Goal: Task Accomplishment & Management: Complete application form

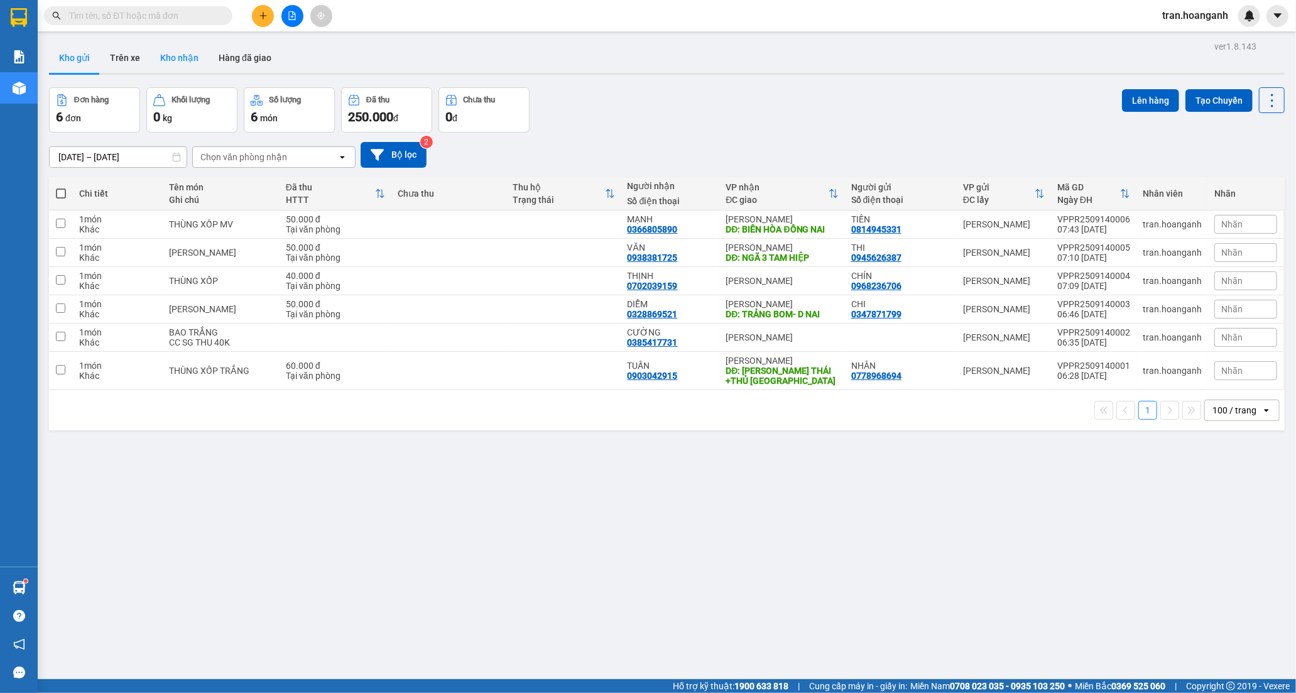
click at [173, 57] on button "Kho nhận" at bounding box center [179, 58] width 58 height 30
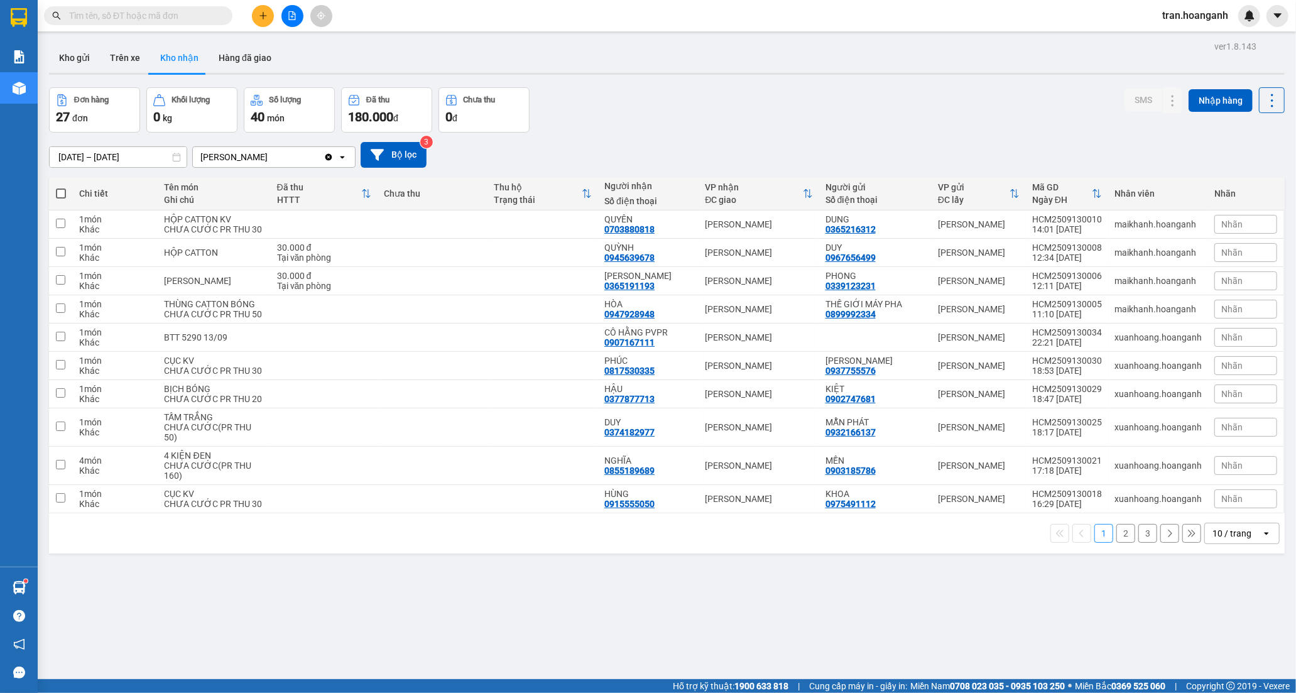
click at [1116, 543] on button "2" at bounding box center [1125, 533] width 19 height 19
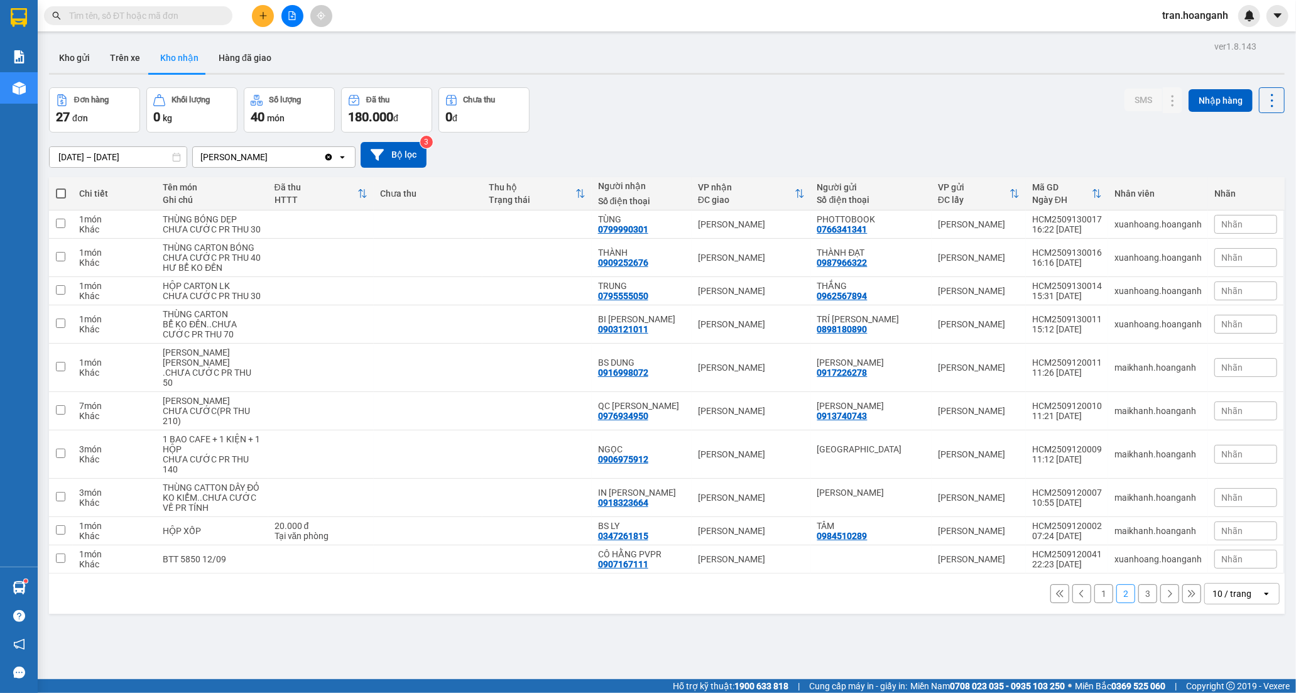
click at [1094, 603] on button "1" at bounding box center [1103, 593] width 19 height 19
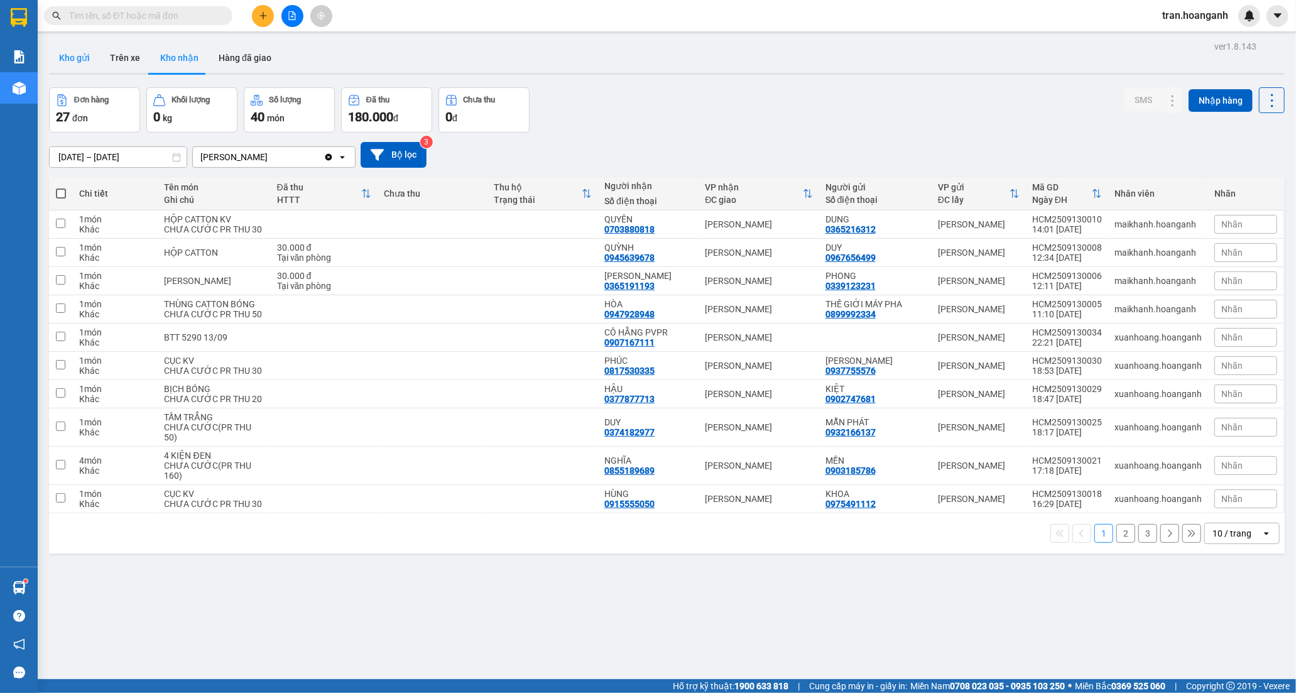
click at [68, 49] on button "Kho gửi" at bounding box center [74, 58] width 51 height 30
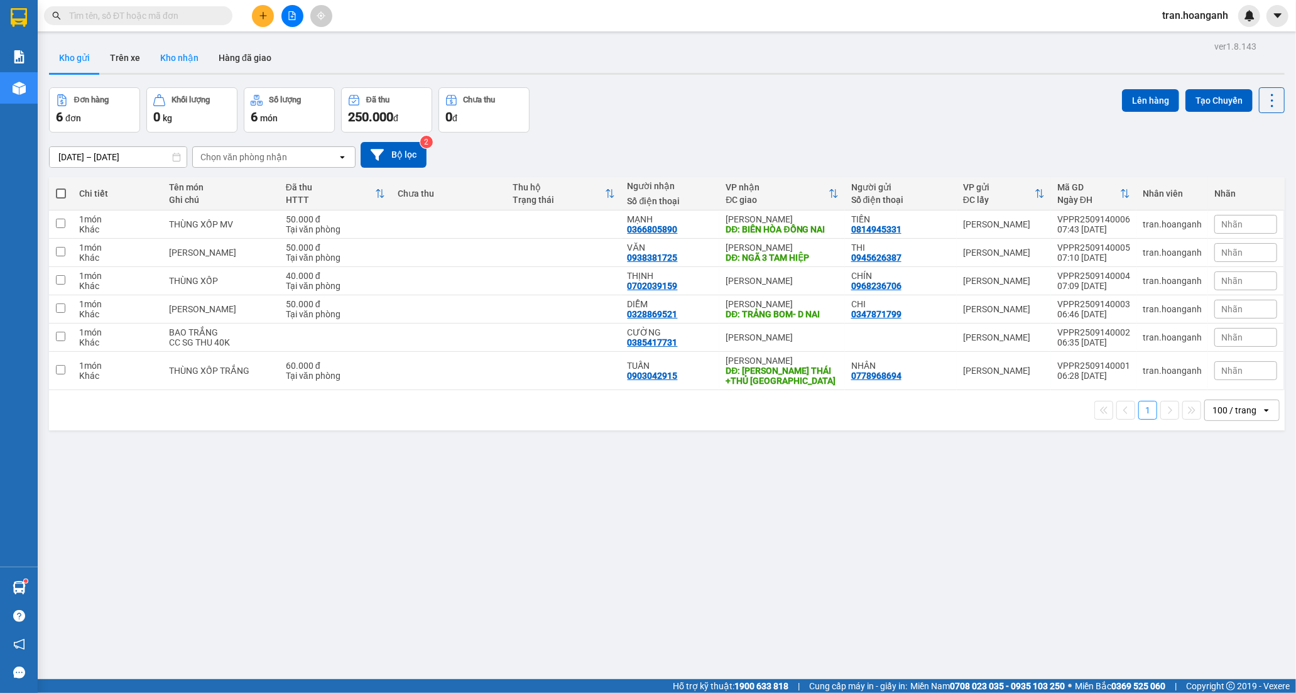
click at [176, 54] on button "Kho nhận" at bounding box center [179, 58] width 58 height 30
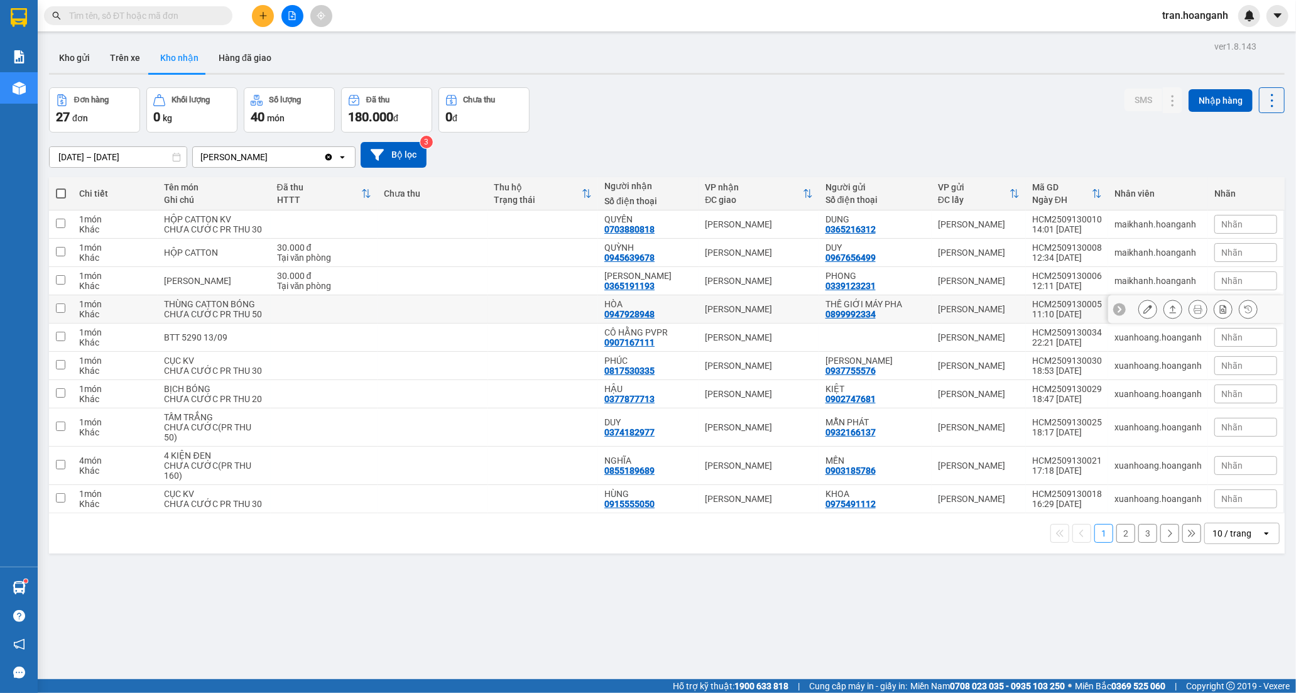
click at [509, 323] on td at bounding box center [543, 309] width 111 height 28
checkbox input "true"
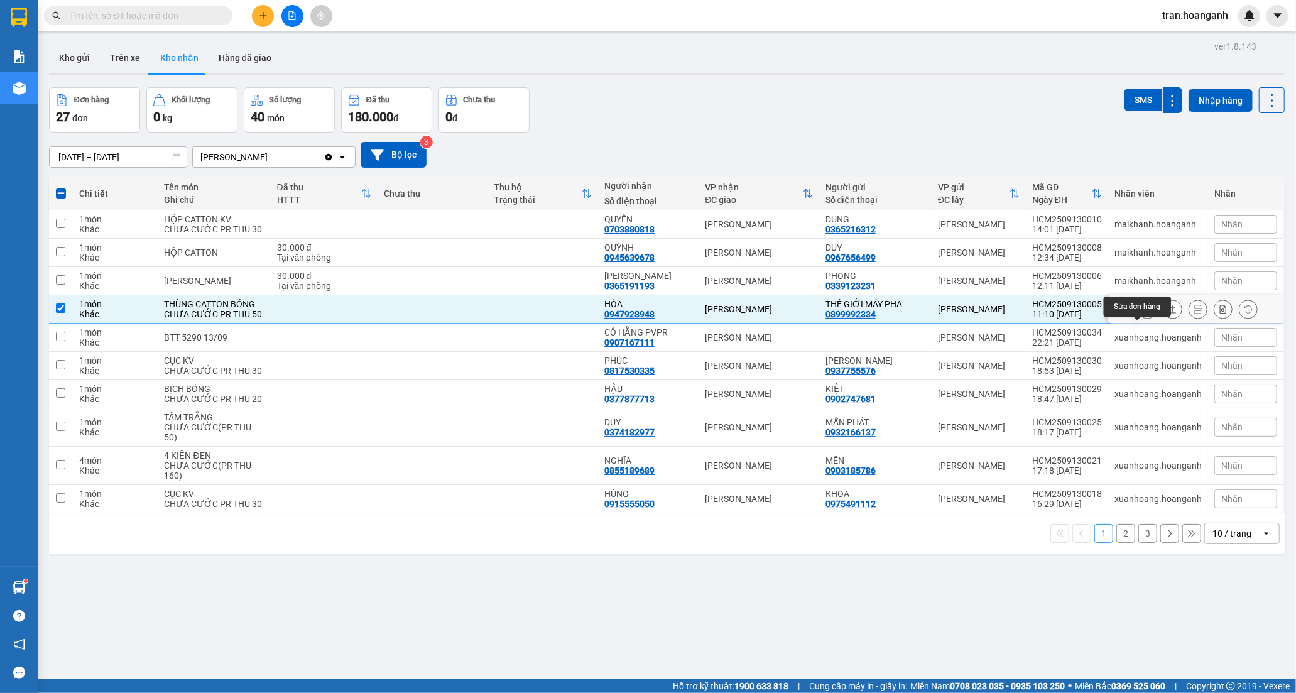
click at [1143, 313] on icon at bounding box center [1147, 309] width 9 height 9
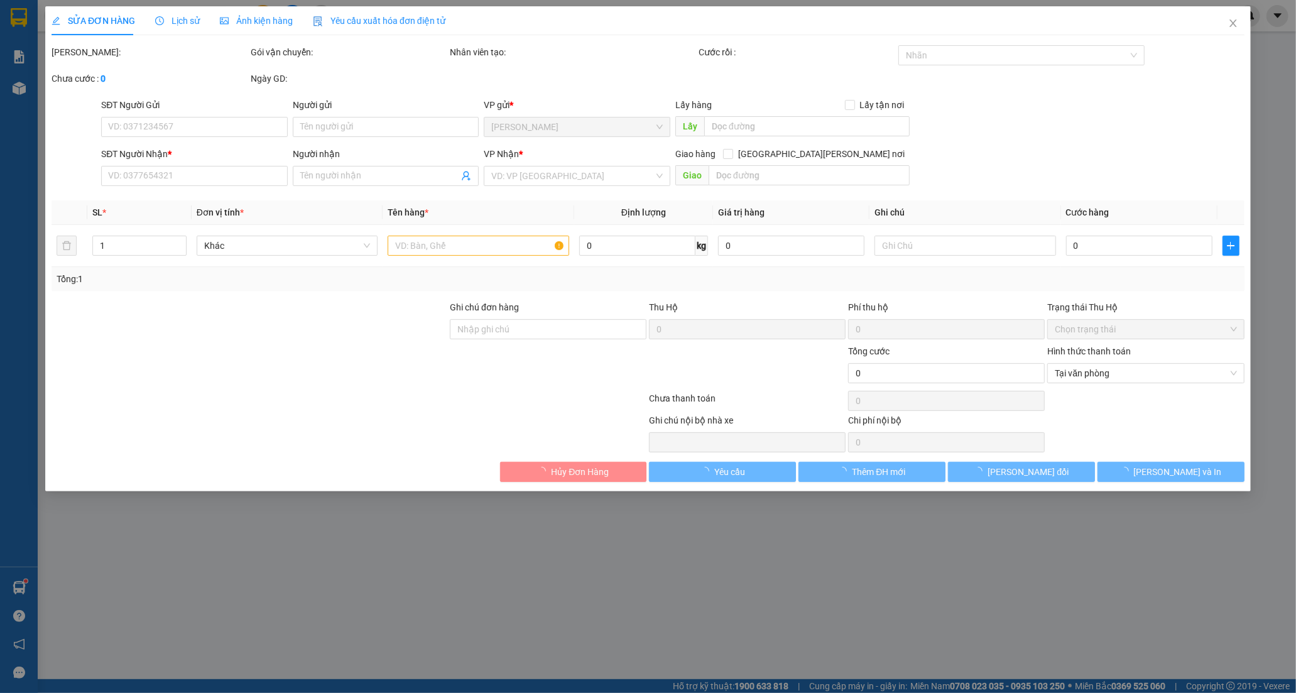
type input "0899992334"
type input "THẾ GIỚI MÁY PHA"
type input "0947928948"
type input "HÒA"
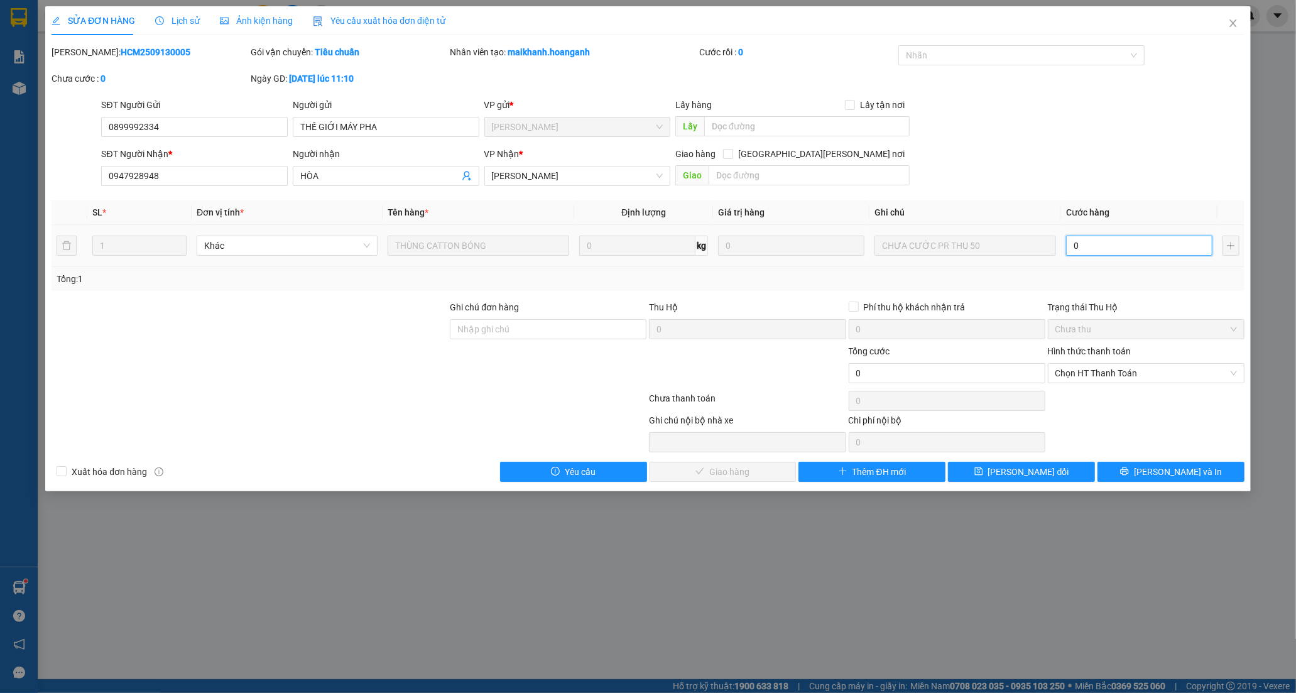
click at [1109, 248] on input "0" at bounding box center [1139, 246] width 146 height 20
type input "5"
type input "50"
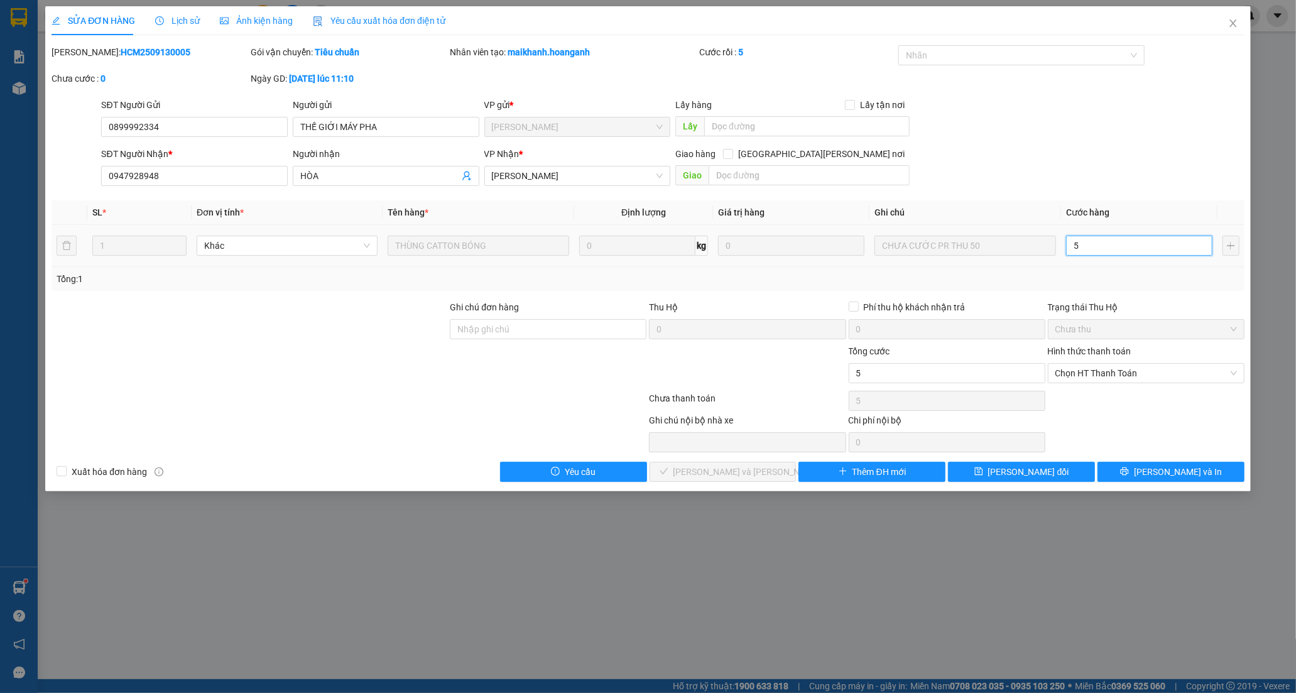
type input "50"
click at [1090, 376] on span "Chọn HT Thanh Toán" at bounding box center [1146, 373] width 182 height 19
type input "50"
type input "50.000"
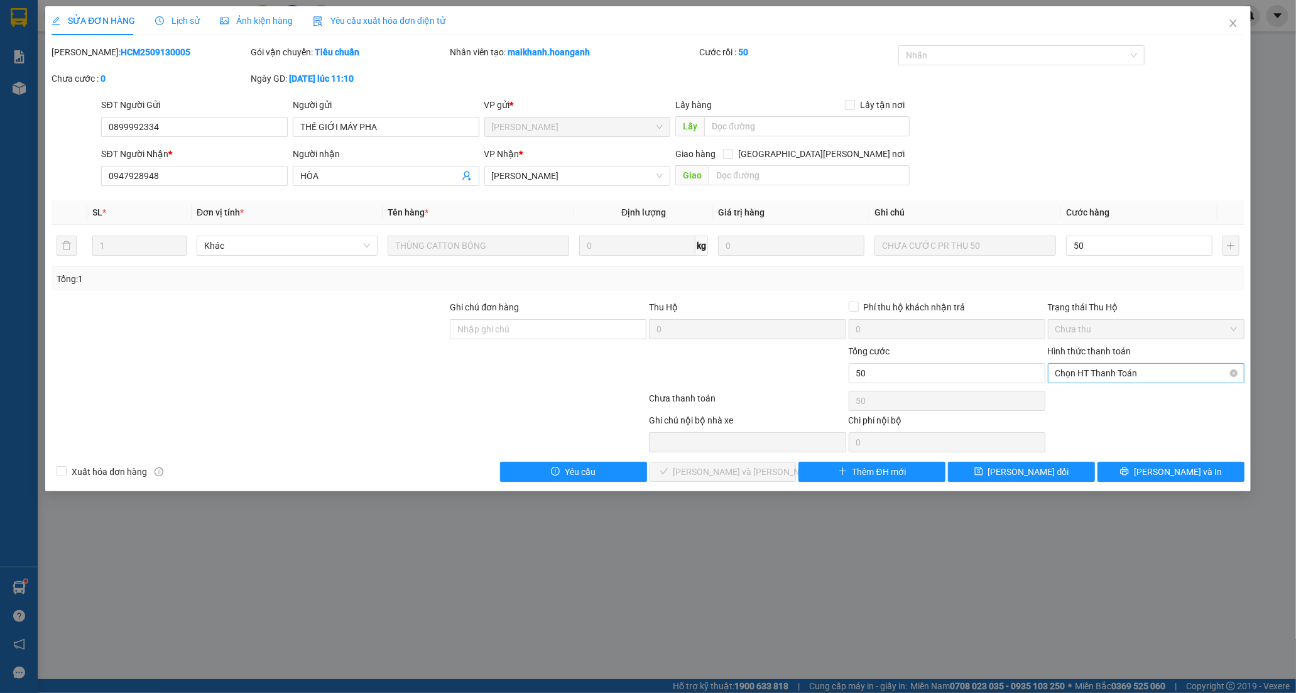
type input "50.000"
click at [1087, 401] on div "Tại văn phòng" at bounding box center [1146, 398] width 182 height 14
type input "0"
click at [717, 480] on button "[PERSON_NAME] và [PERSON_NAME] hàng" at bounding box center [722, 472] width 147 height 20
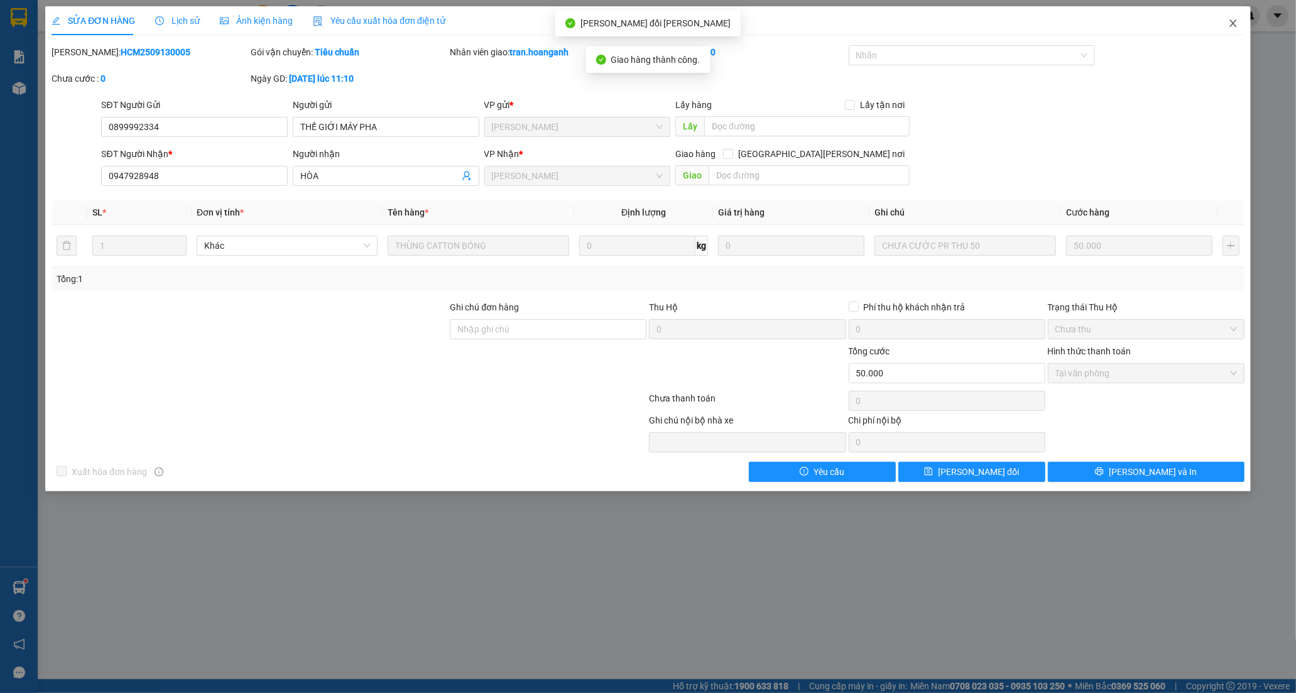
click at [1230, 28] on icon "close" at bounding box center [1233, 23] width 10 height 10
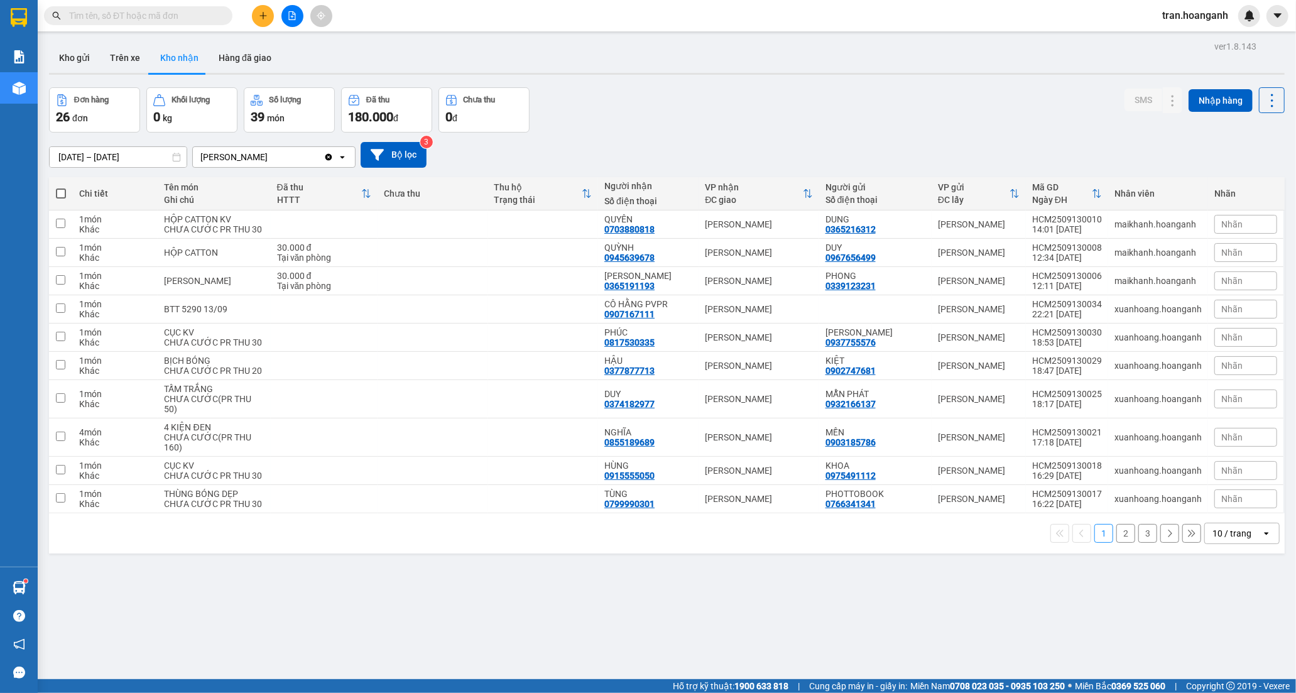
click at [1139, 543] on button "3" at bounding box center [1147, 533] width 19 height 19
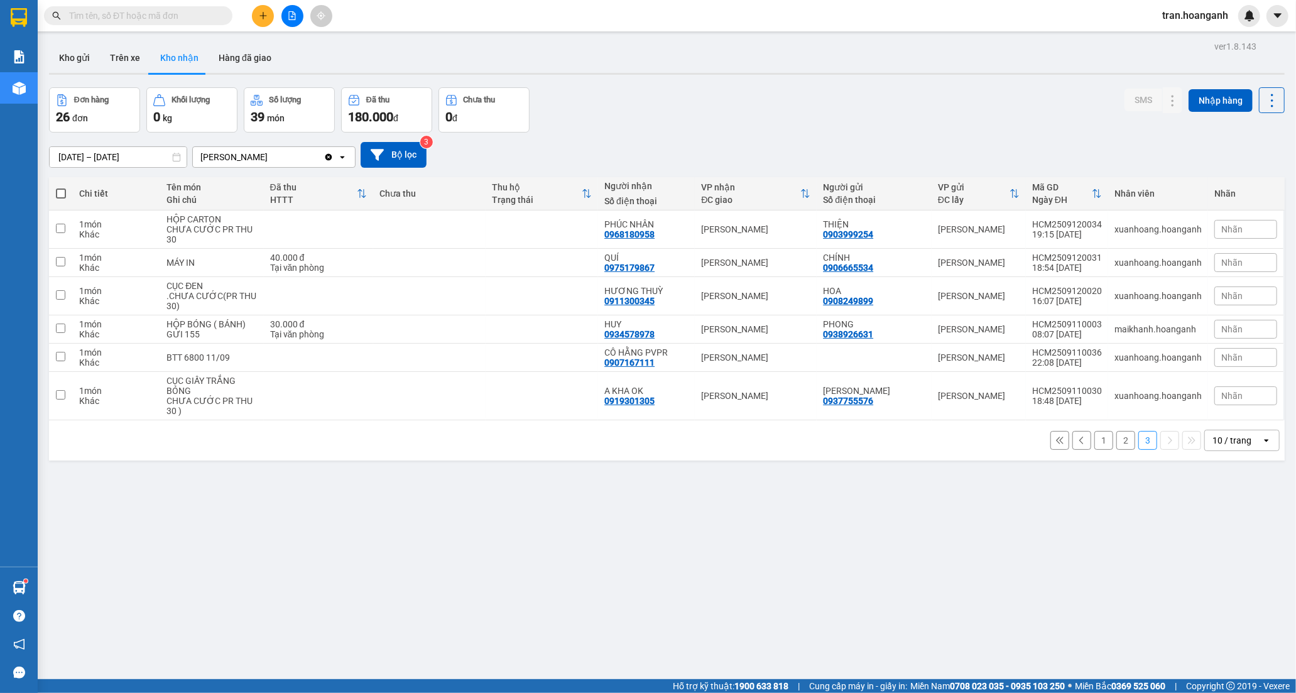
click at [1094, 442] on button "1" at bounding box center [1103, 440] width 19 height 19
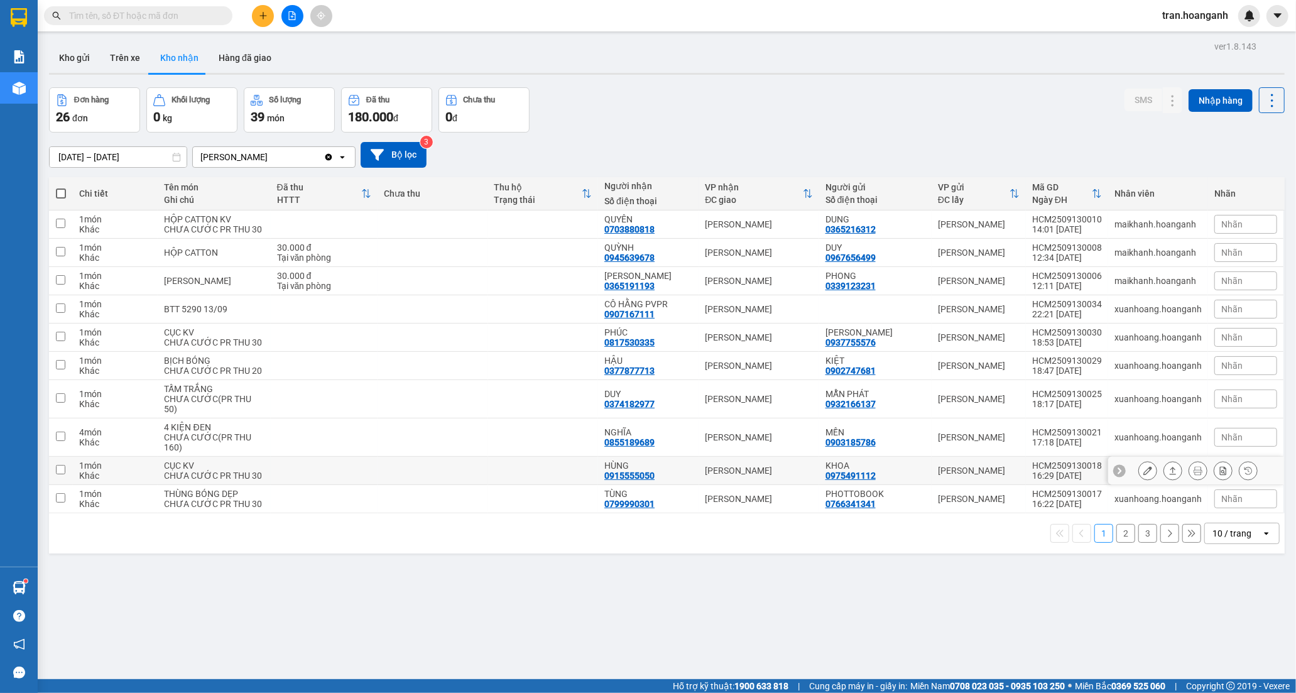
drag, startPoint x: 583, startPoint y: 499, endPoint x: 774, endPoint y: 524, distance: 192.6
click at [584, 485] on td at bounding box center [543, 471] width 111 height 28
checkbox input "true"
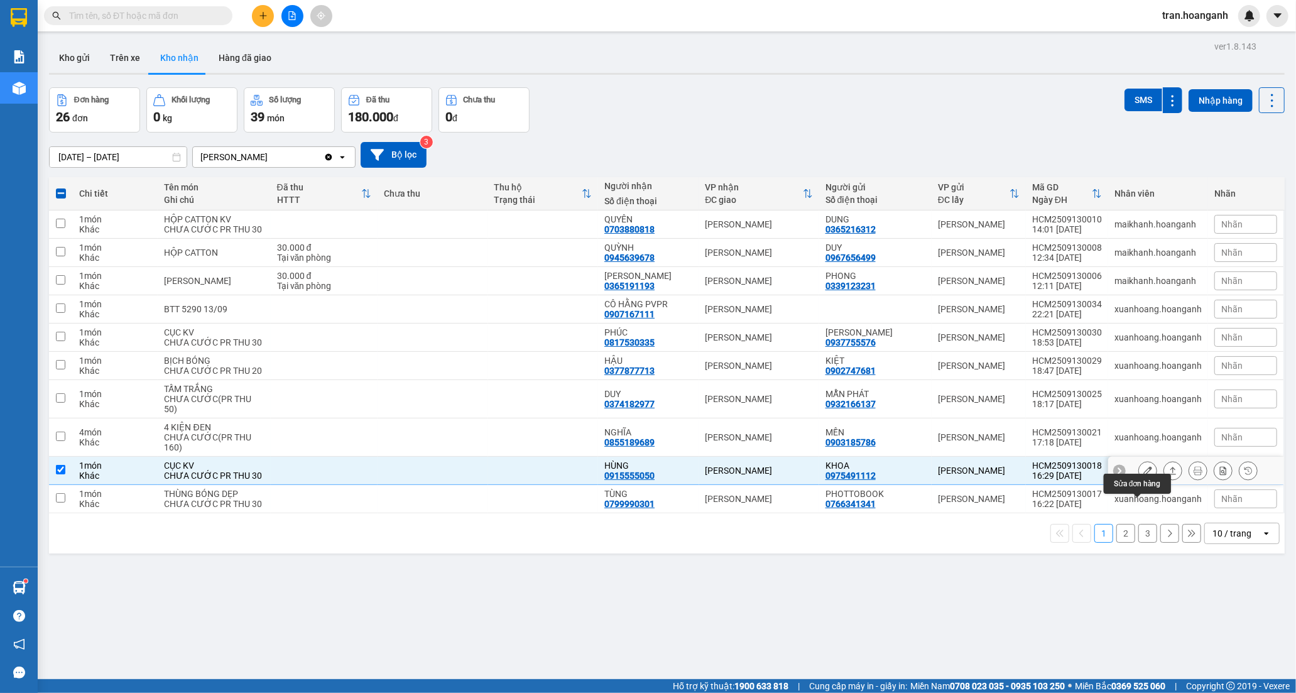
click at [1139, 482] on button at bounding box center [1148, 471] width 18 height 22
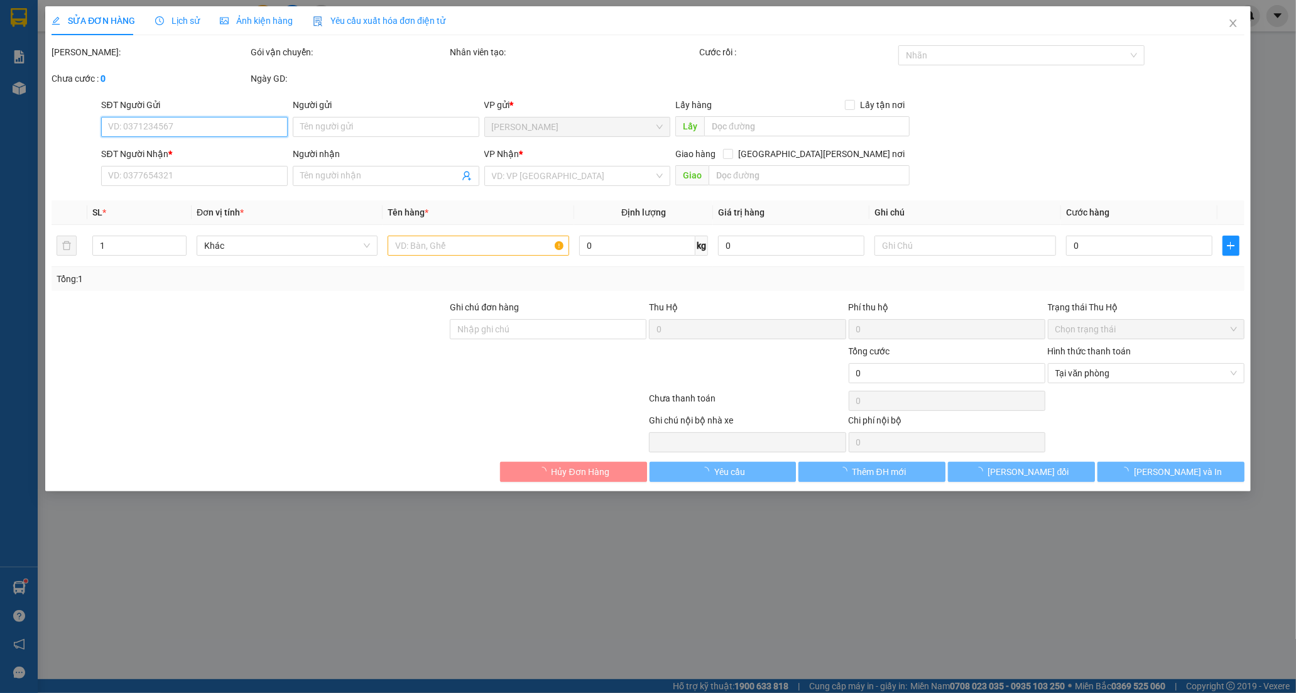
type input "0975491112"
type input "KHOA"
type input "0915555050"
type input "HÙNG"
type input "GIAO 30/7=30K"
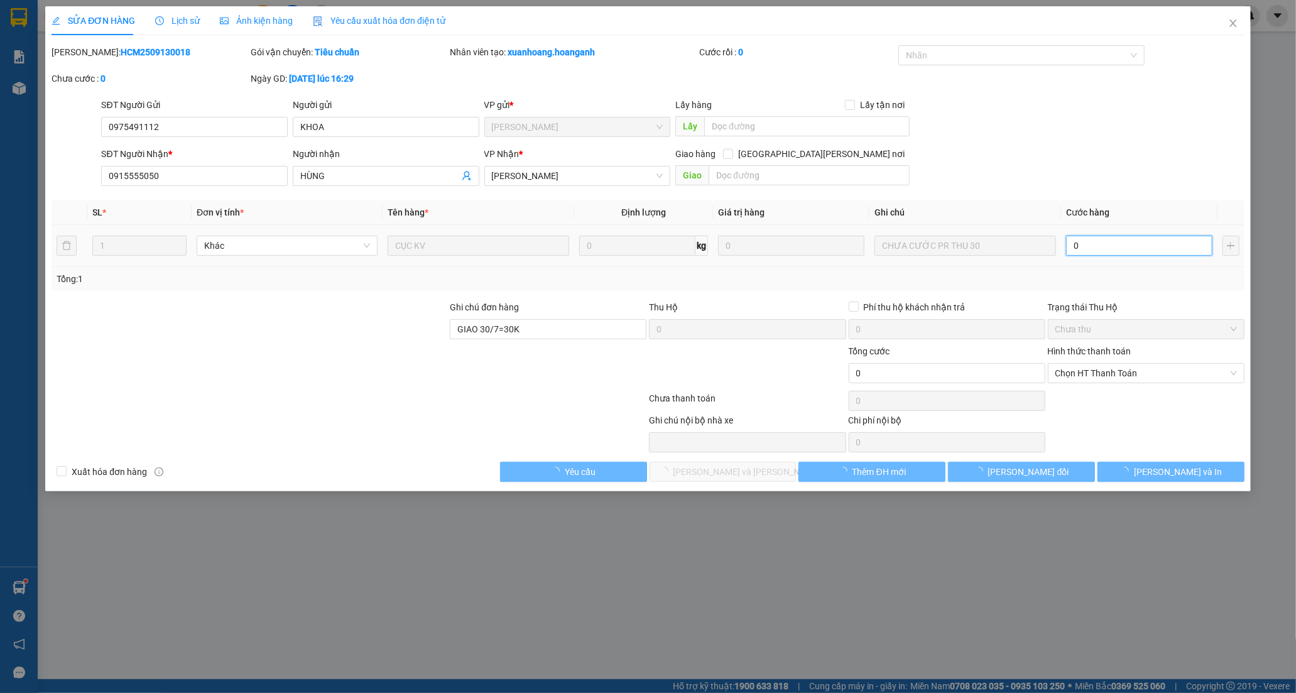
click at [1107, 237] on input "0" at bounding box center [1139, 246] width 146 height 20
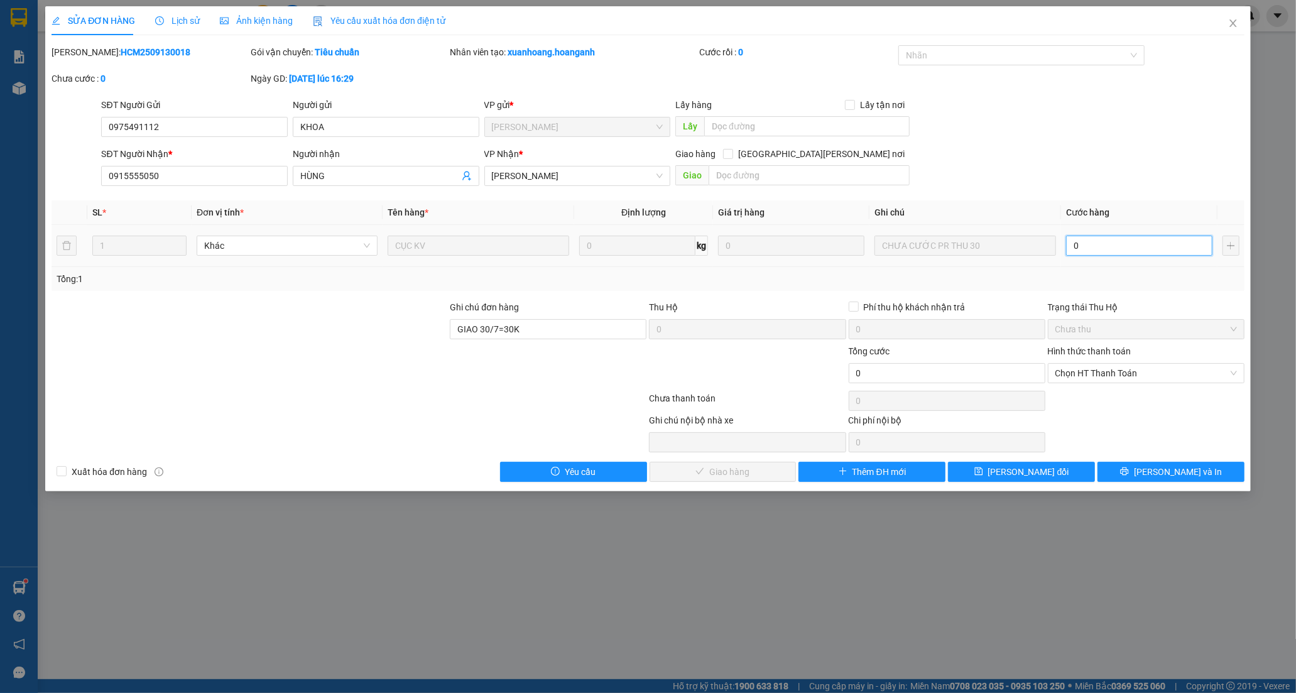
type input "3"
type input "30"
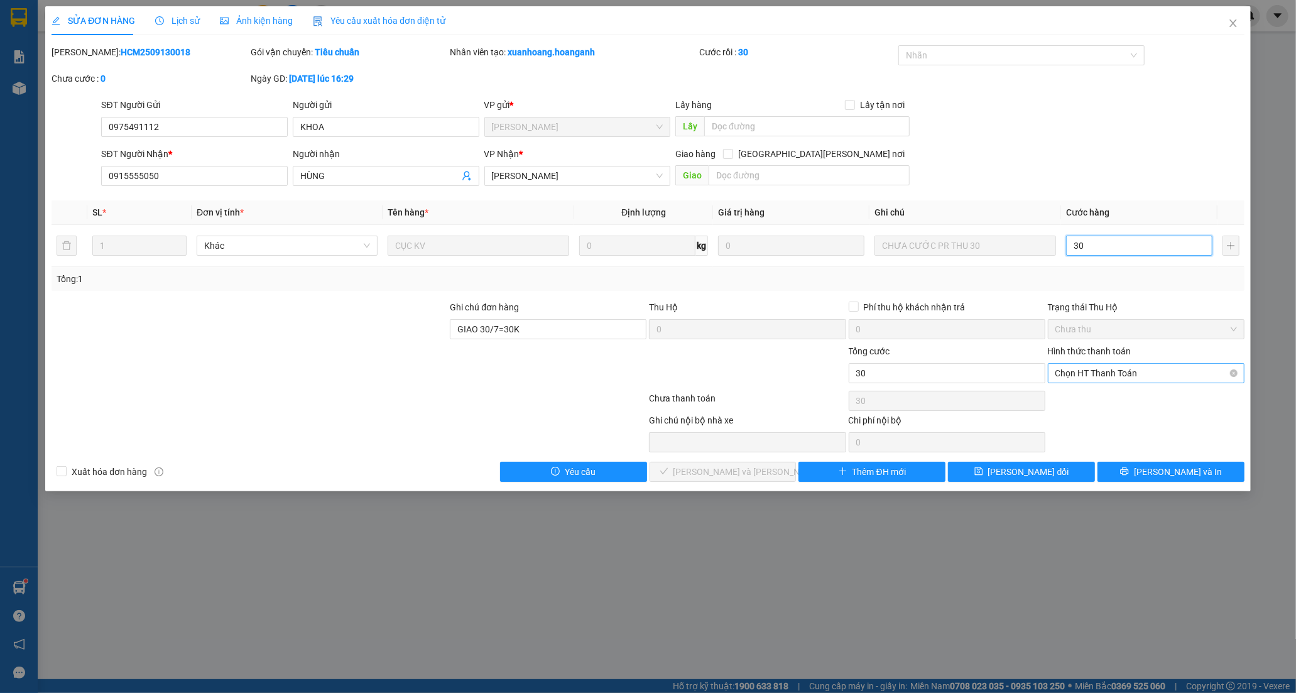
click at [1079, 372] on span "Chọn HT Thanh Toán" at bounding box center [1146, 373] width 182 height 19
type input "30"
type input "30.000"
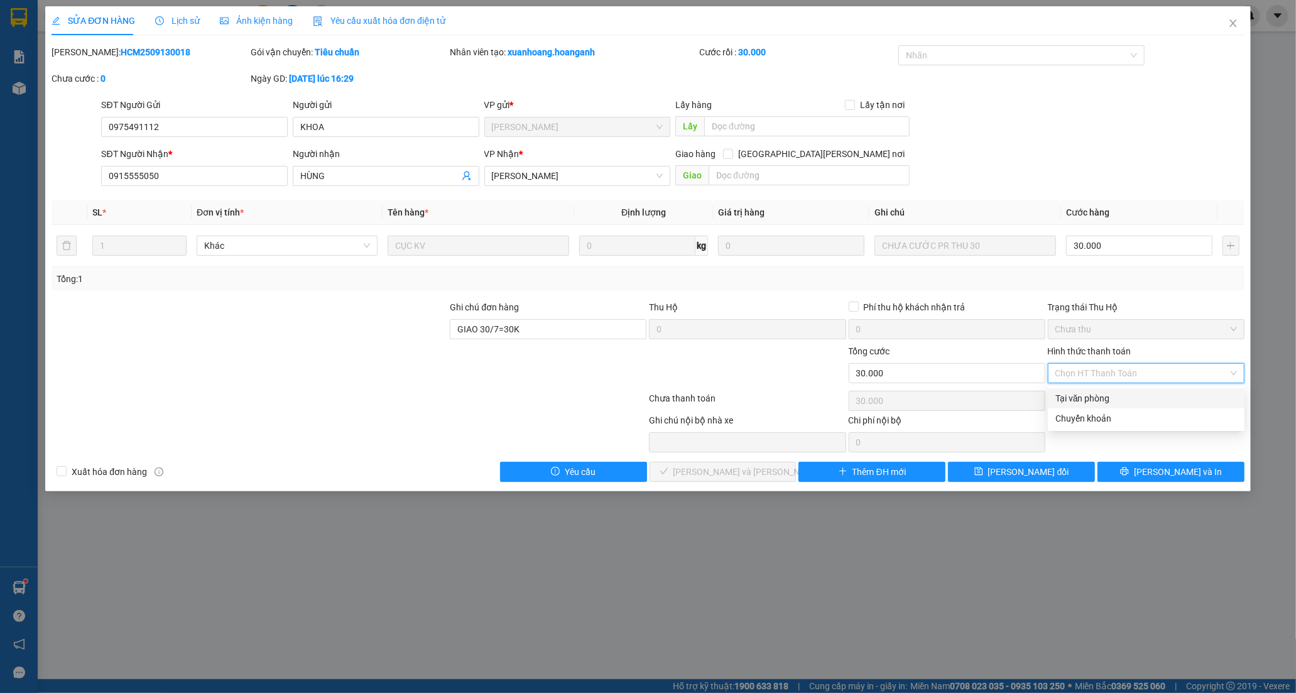
click at [1077, 398] on div "Tại văn phòng" at bounding box center [1146, 398] width 182 height 14
type input "0"
drag, startPoint x: 740, startPoint y: 468, endPoint x: 777, endPoint y: 420, distance: 60.9
click at [742, 464] on button "[PERSON_NAME] và [PERSON_NAME] hàng" at bounding box center [722, 472] width 147 height 20
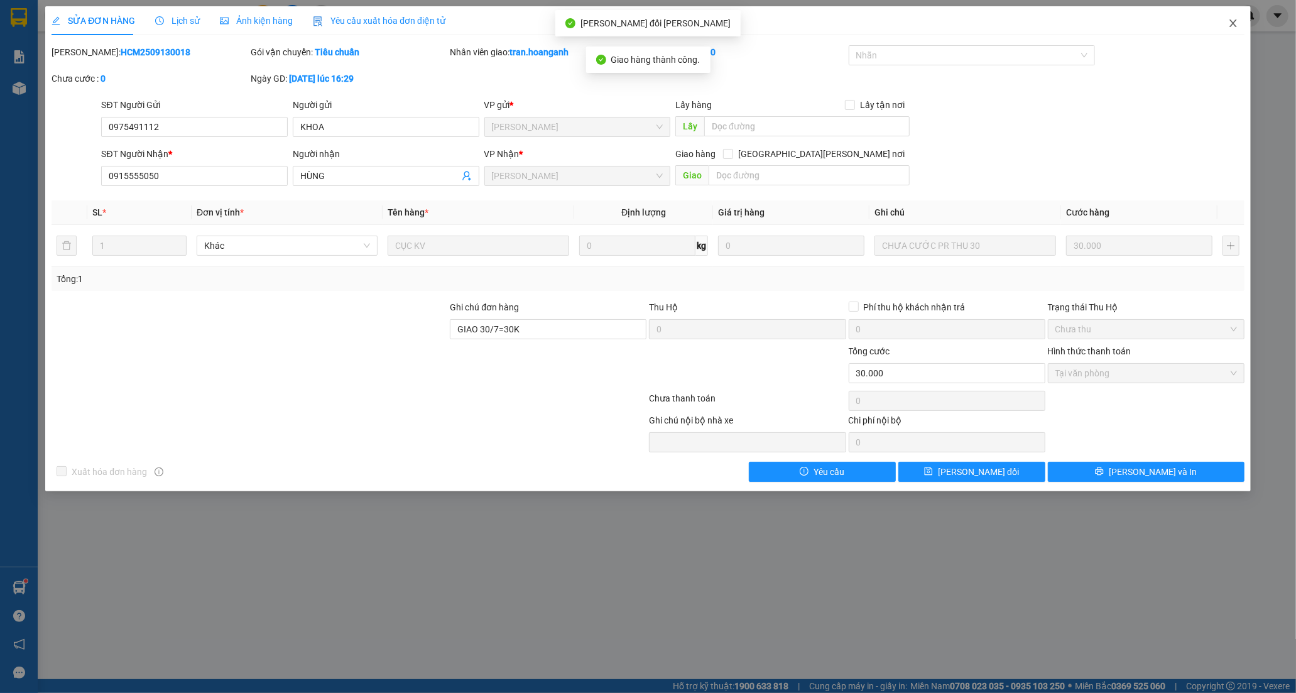
click at [1234, 22] on icon "close" at bounding box center [1233, 23] width 10 height 10
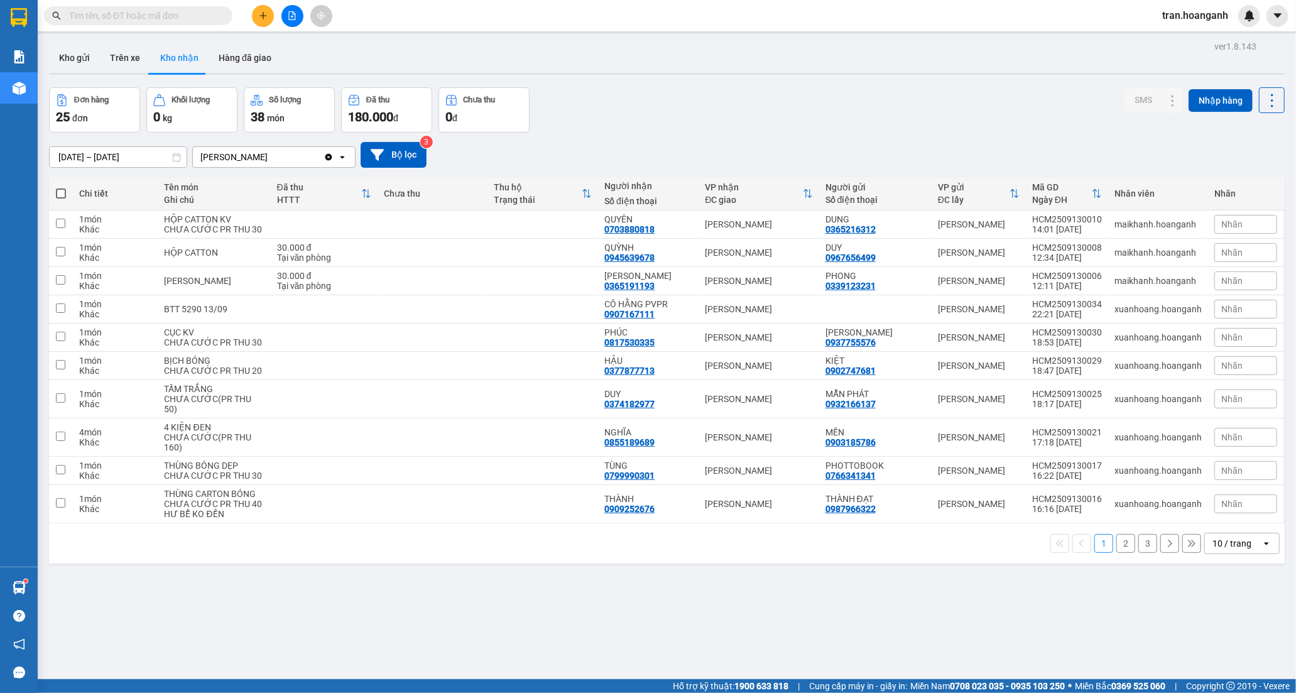
click at [1116, 553] on button "2" at bounding box center [1125, 543] width 19 height 19
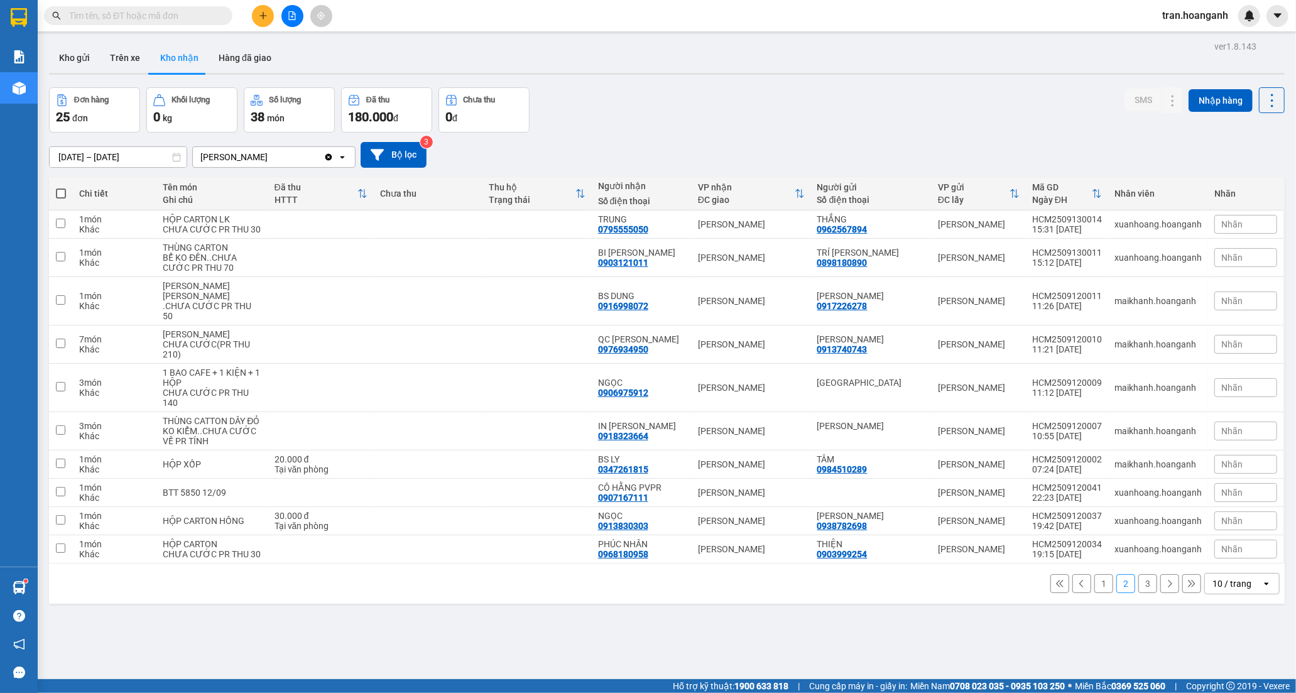
click at [1094, 593] on button "1" at bounding box center [1103, 583] width 19 height 19
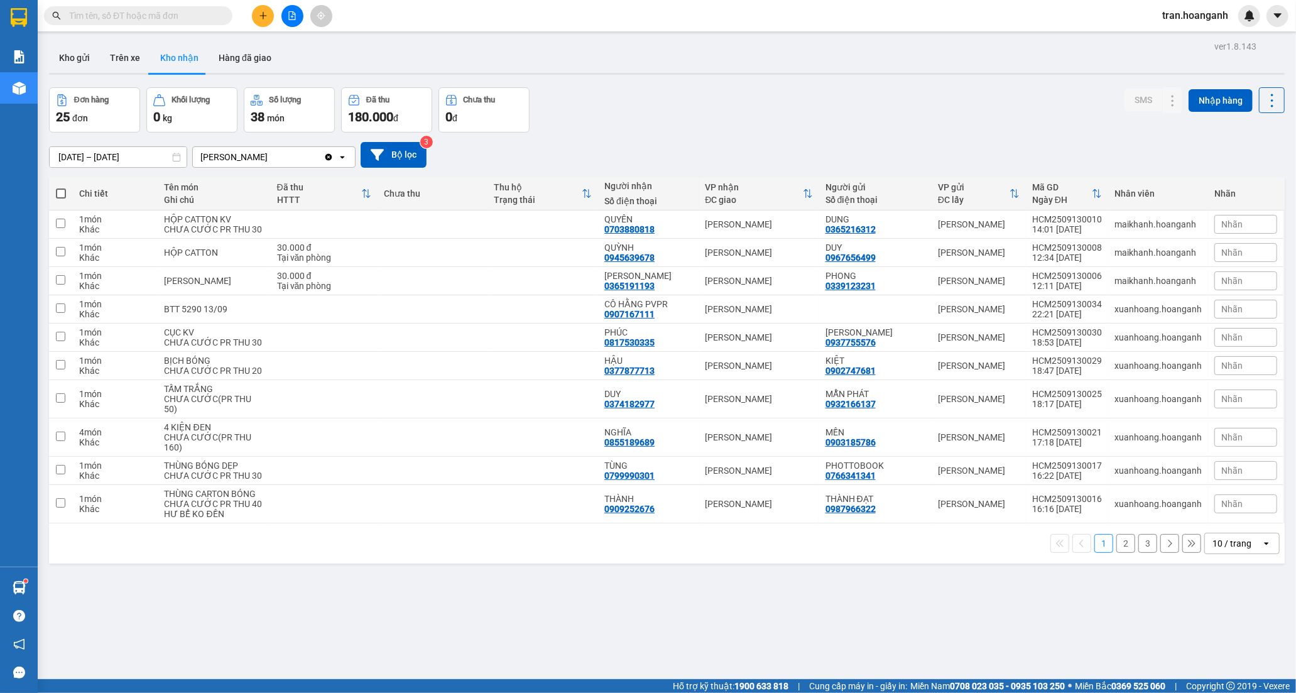
click at [172, 16] on input "text" at bounding box center [143, 16] width 148 height 14
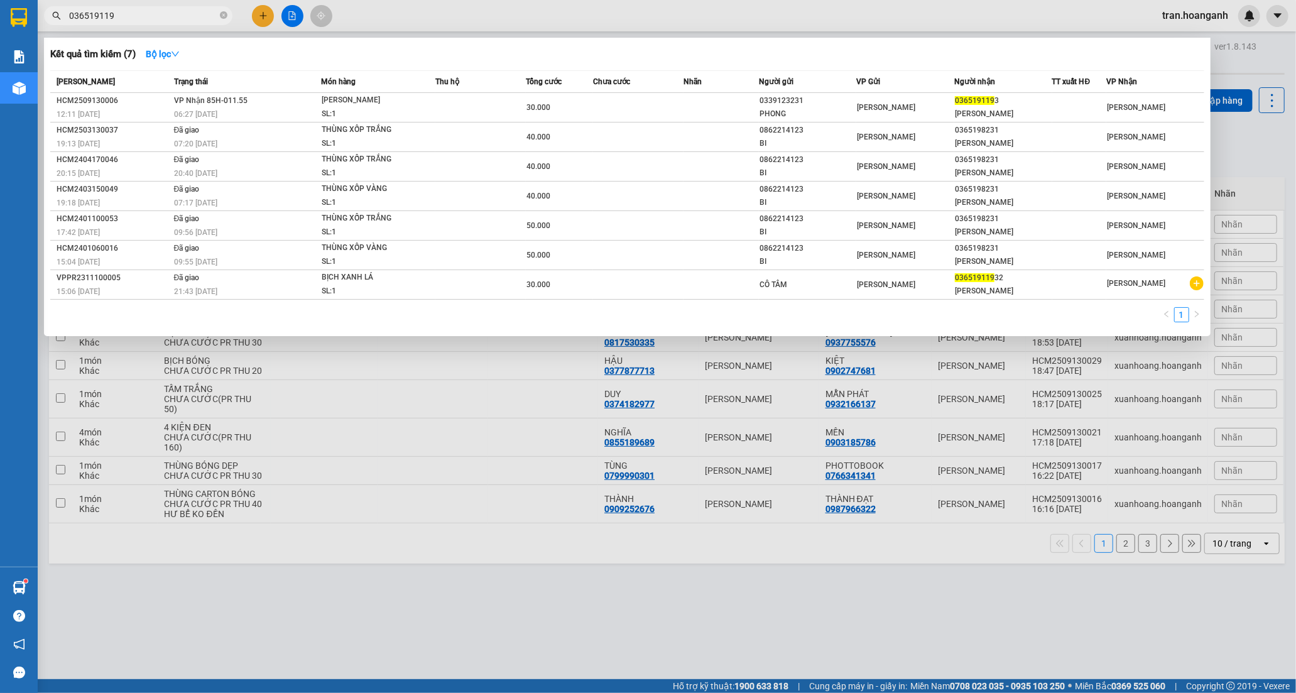
type input "0365191193"
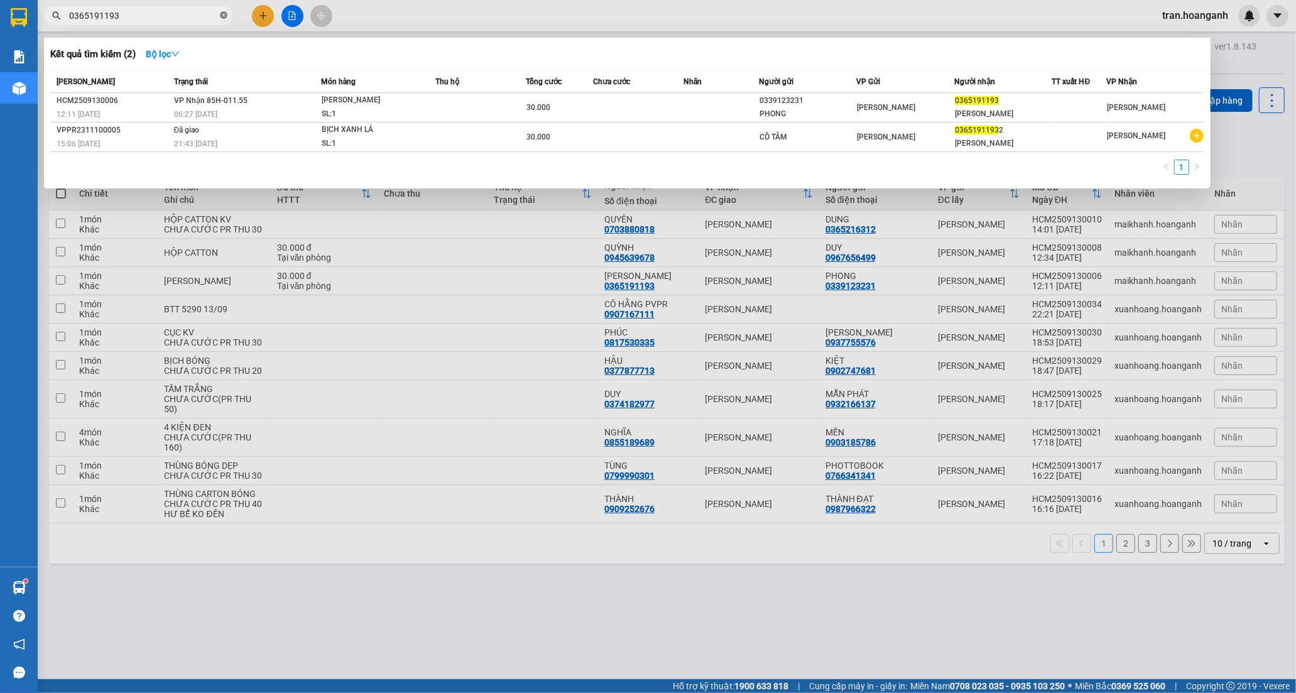
click at [223, 13] on icon "close-circle" at bounding box center [224, 15] width 8 height 8
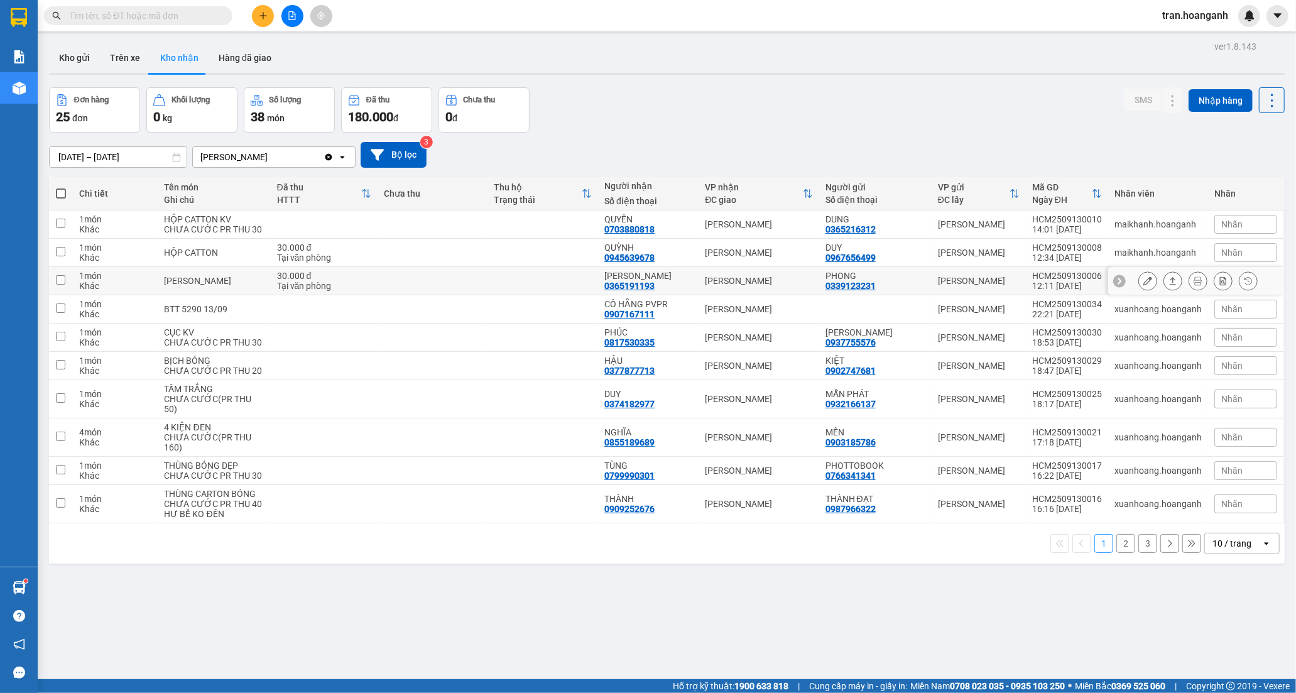
click at [622, 281] on div "[PERSON_NAME]" at bounding box center [648, 276] width 88 height 10
checkbox input "true"
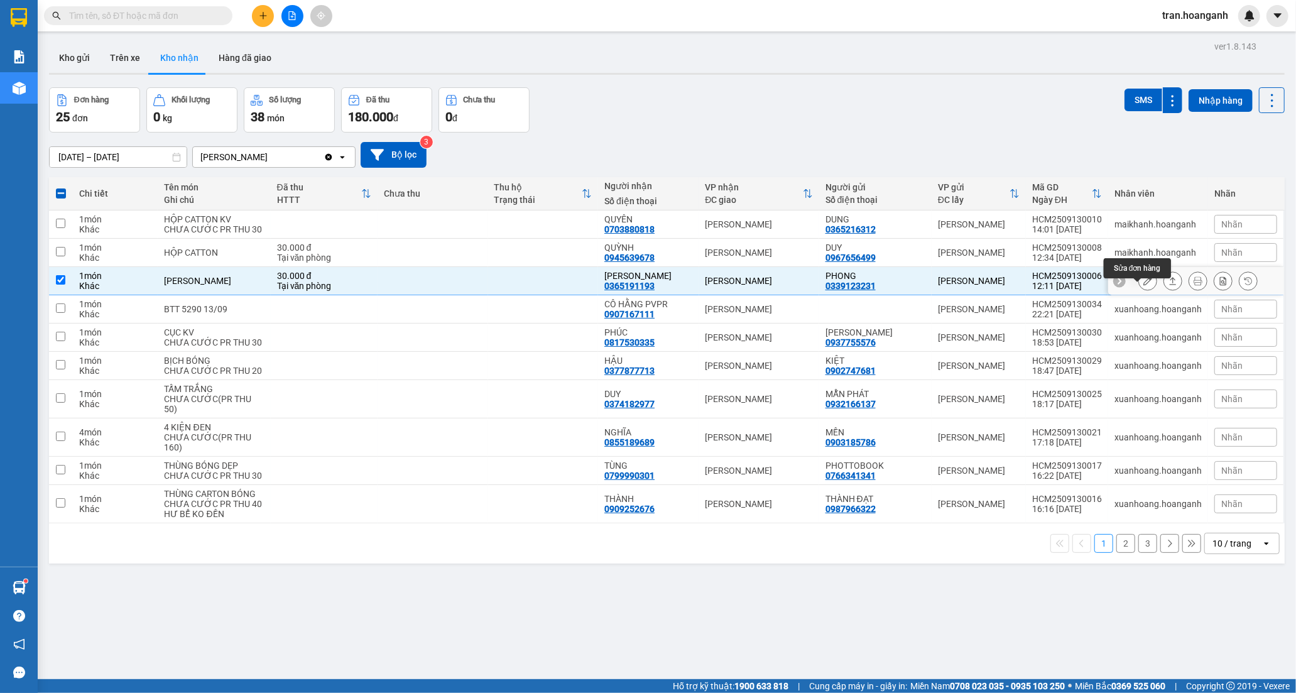
click at [1143, 285] on icon at bounding box center [1147, 280] width 9 height 9
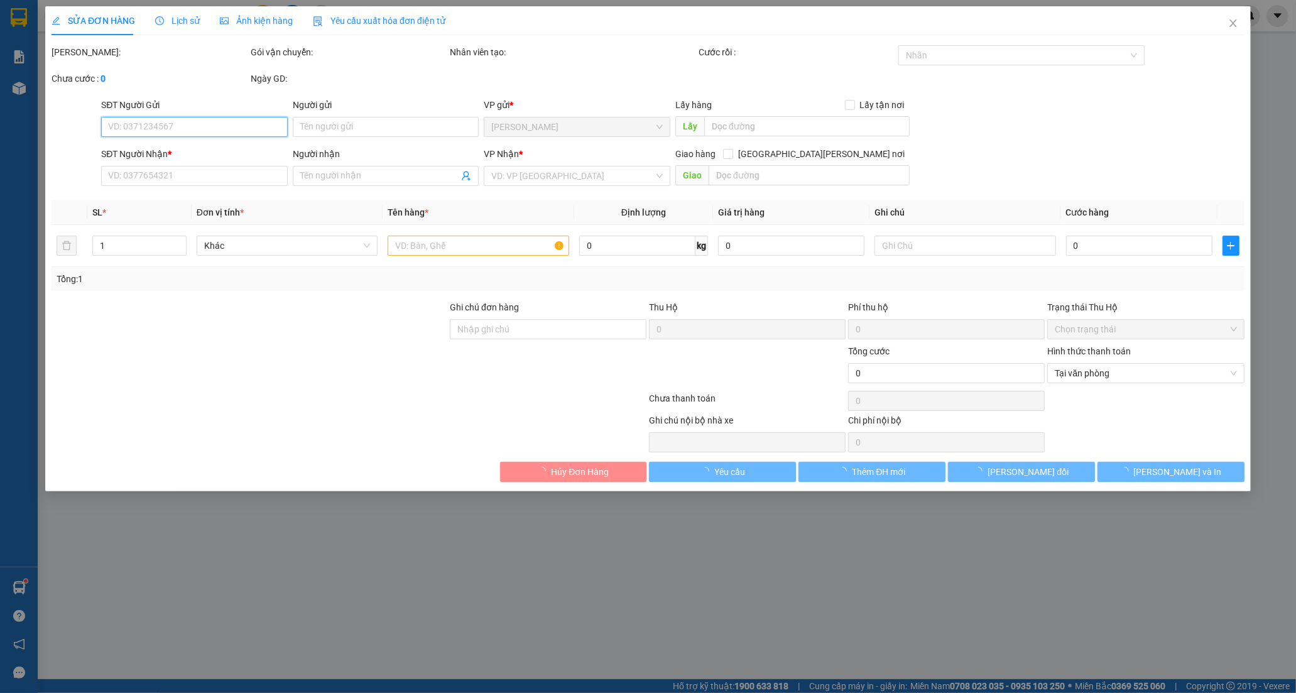
type input "0339123231"
type input "PHONG"
type input "0365191193"
type input "[PERSON_NAME]"
type input "30.000"
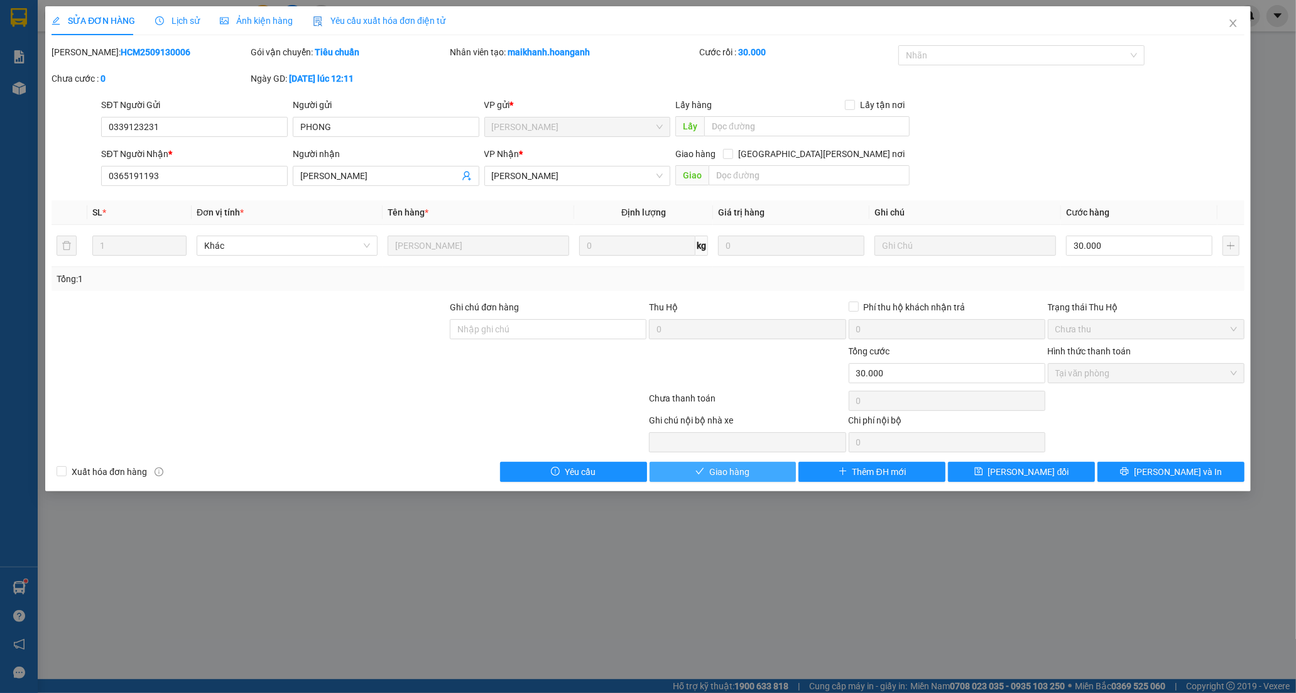
click at [723, 476] on span "Giao hàng" at bounding box center [729, 472] width 40 height 14
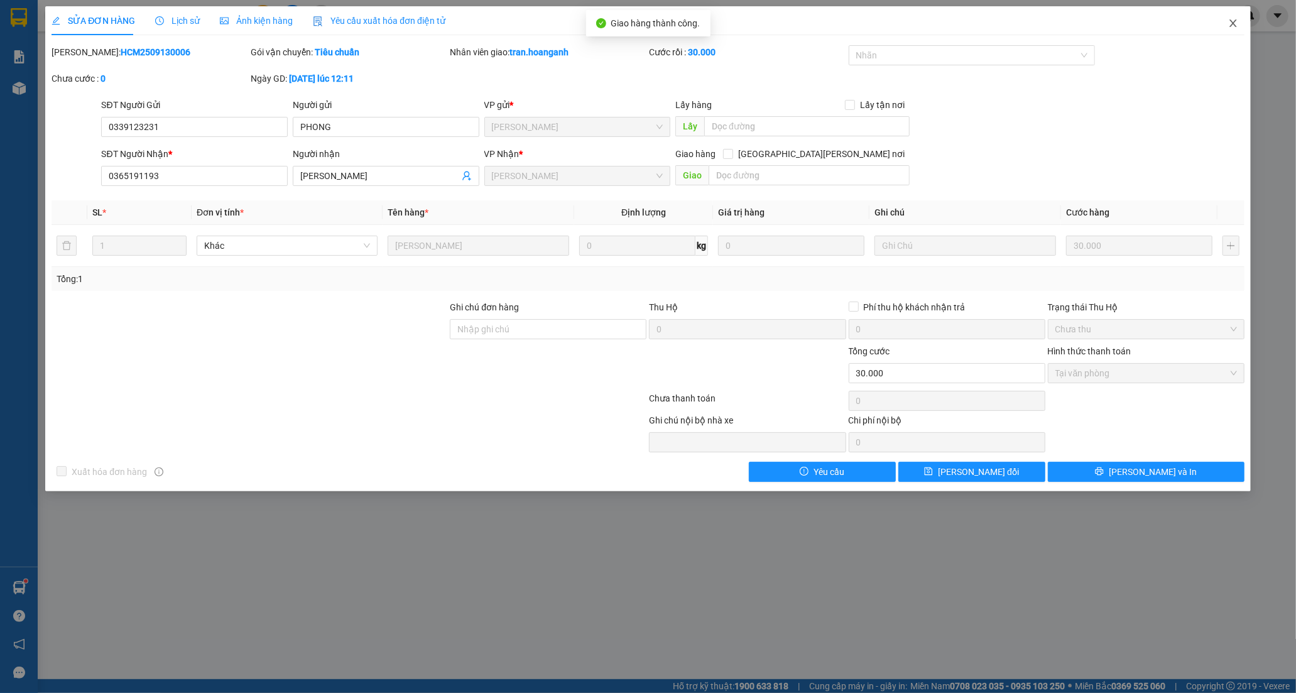
click at [1228, 20] on icon "close" at bounding box center [1233, 23] width 10 height 10
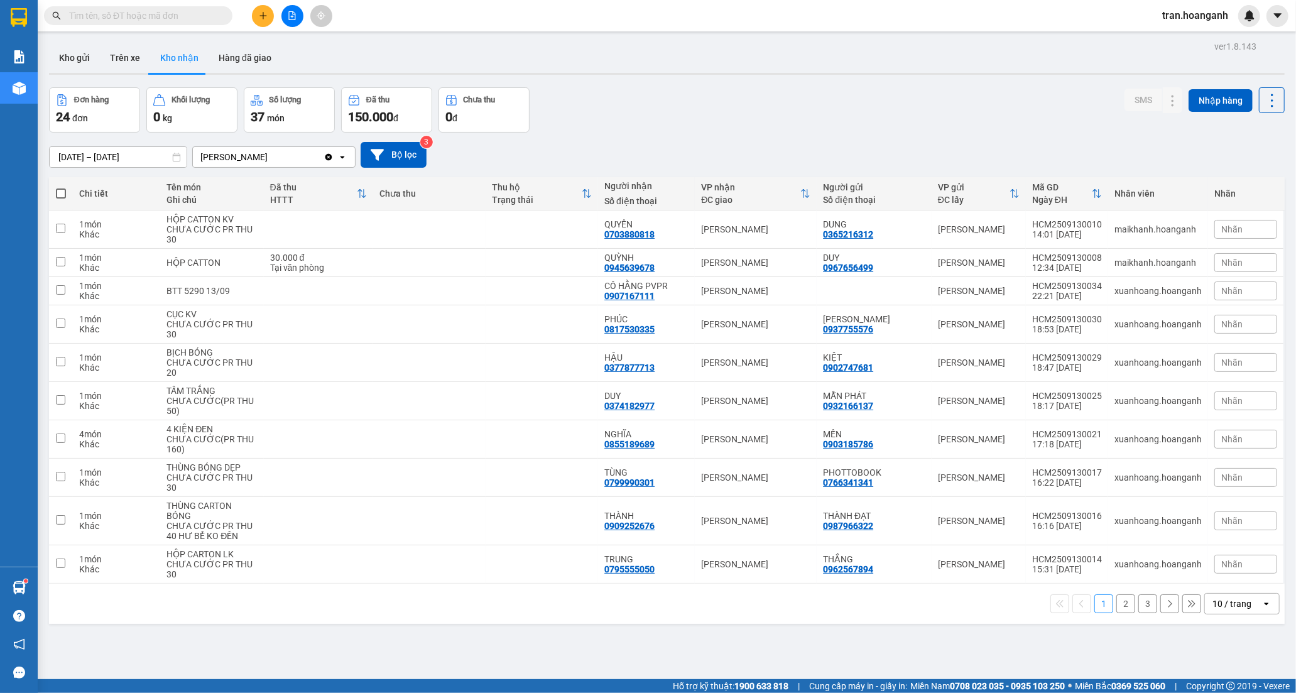
click at [1116, 604] on button "2" at bounding box center [1125, 603] width 19 height 19
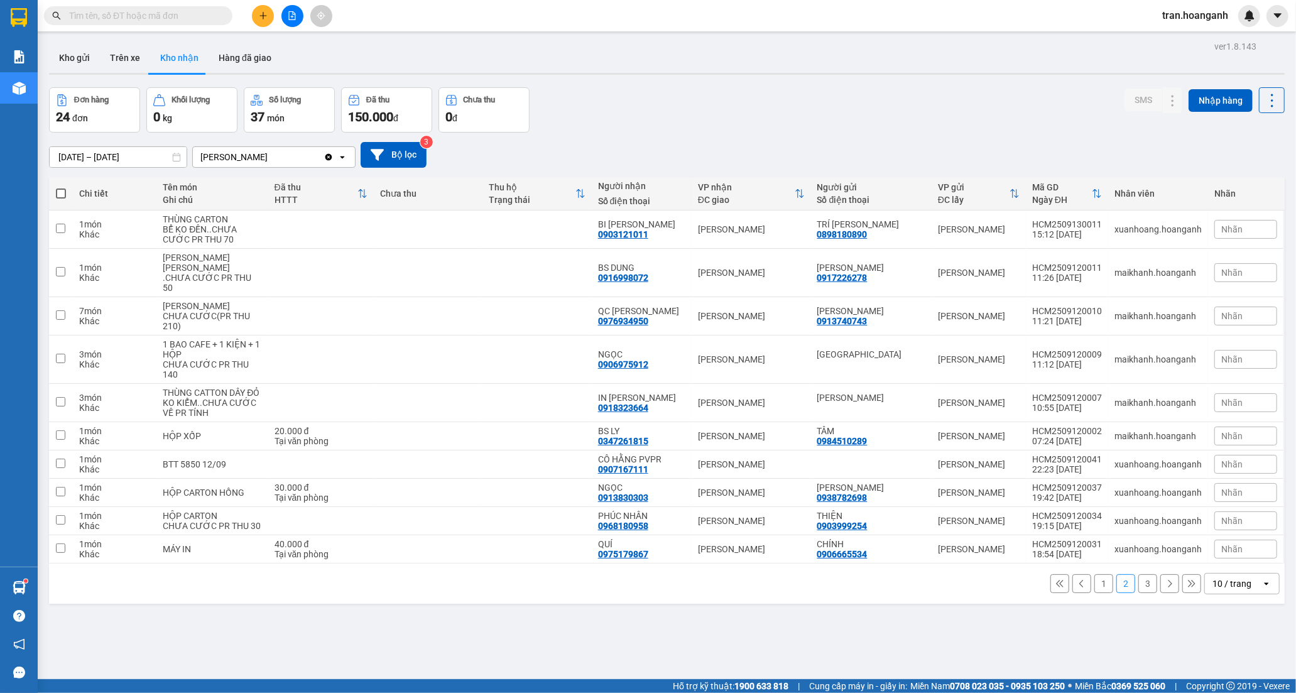
click at [1138, 593] on button "3" at bounding box center [1147, 583] width 19 height 19
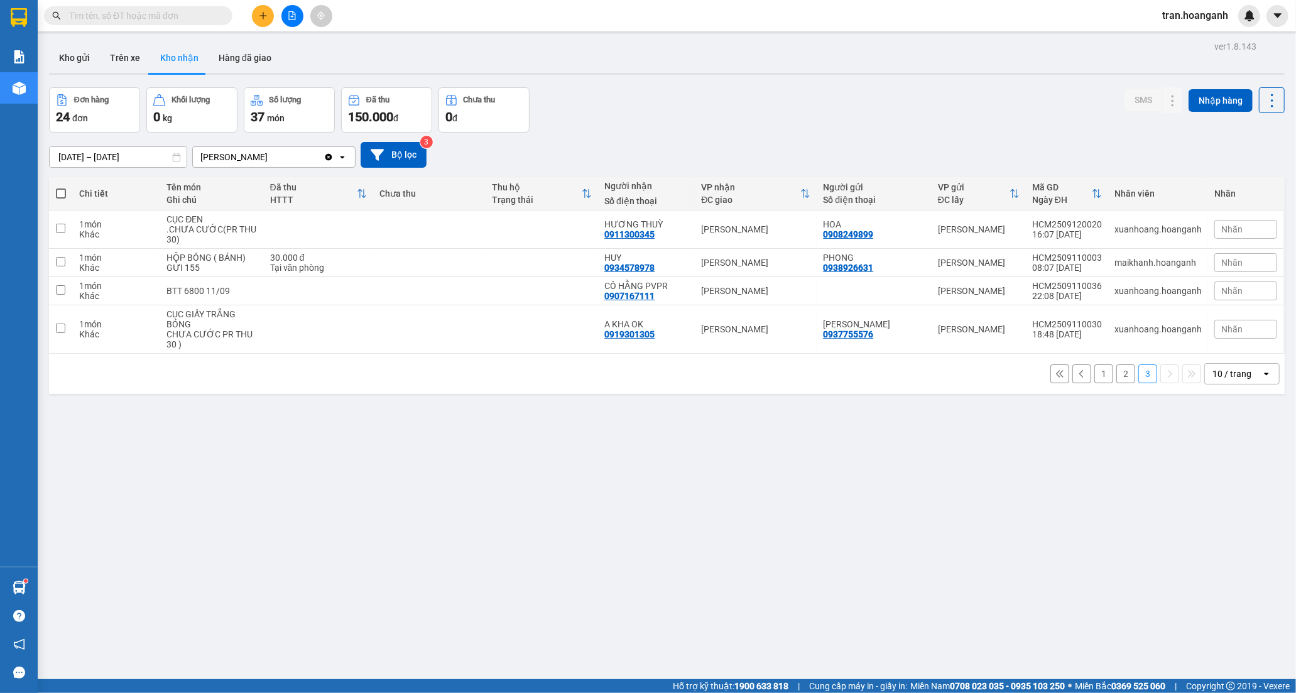
click at [1100, 375] on button "1" at bounding box center [1103, 373] width 19 height 19
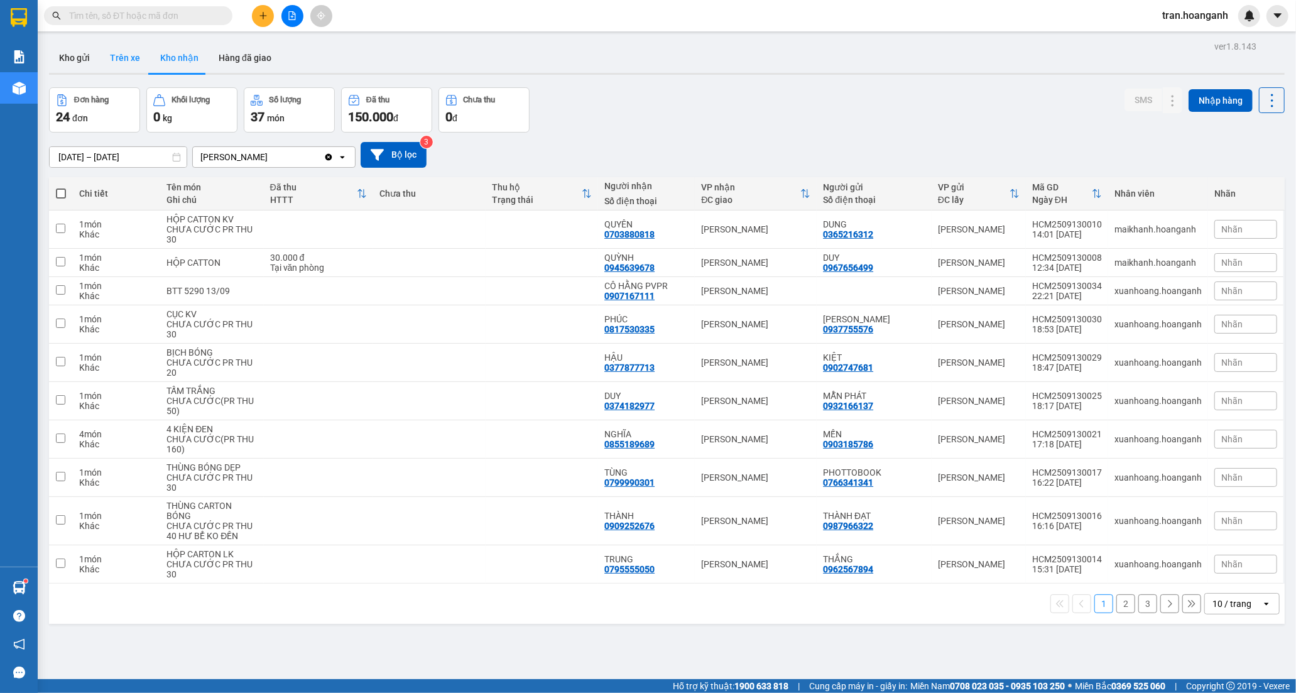
click at [129, 54] on button "Trên xe" at bounding box center [125, 58] width 50 height 30
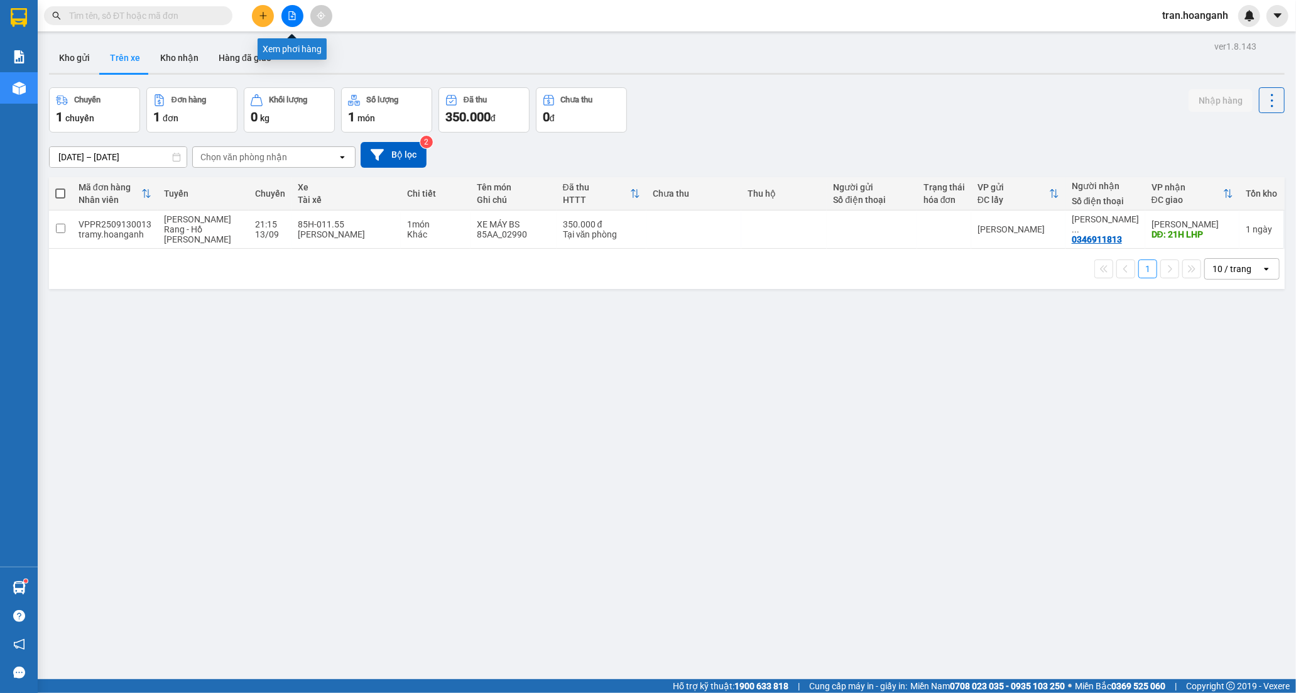
click at [293, 19] on icon "file-add" at bounding box center [292, 15] width 7 height 9
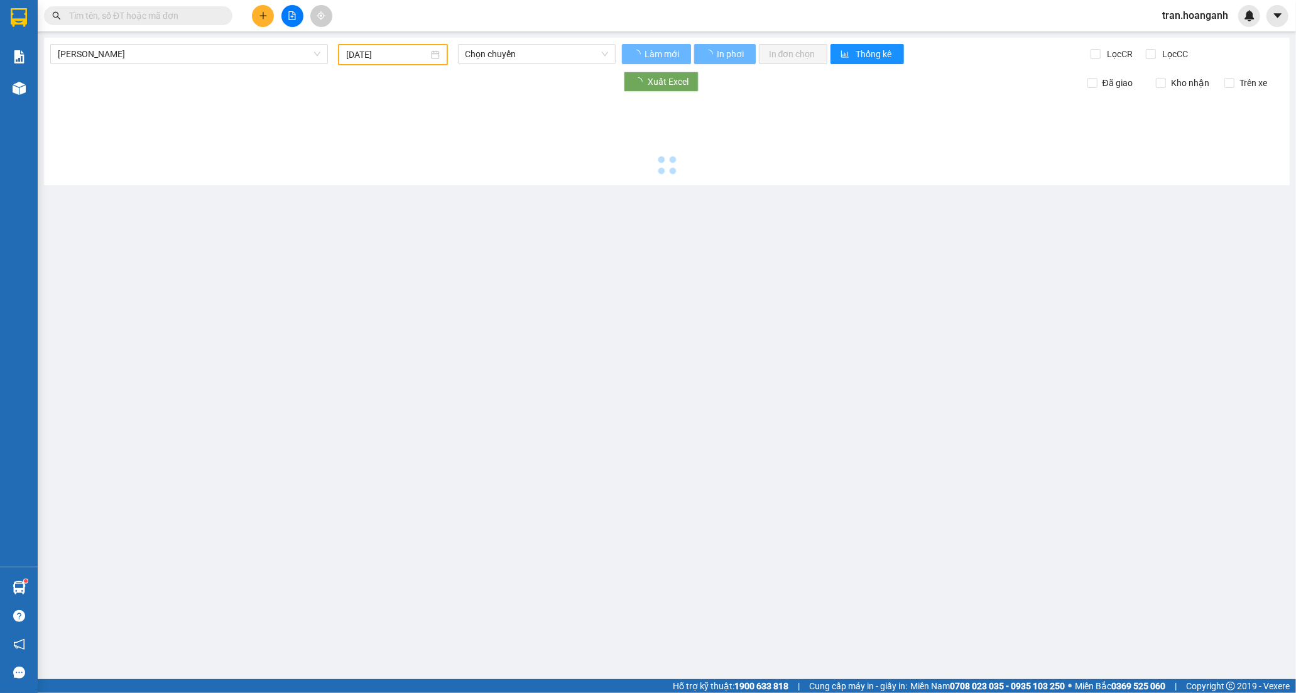
type input "[DATE]"
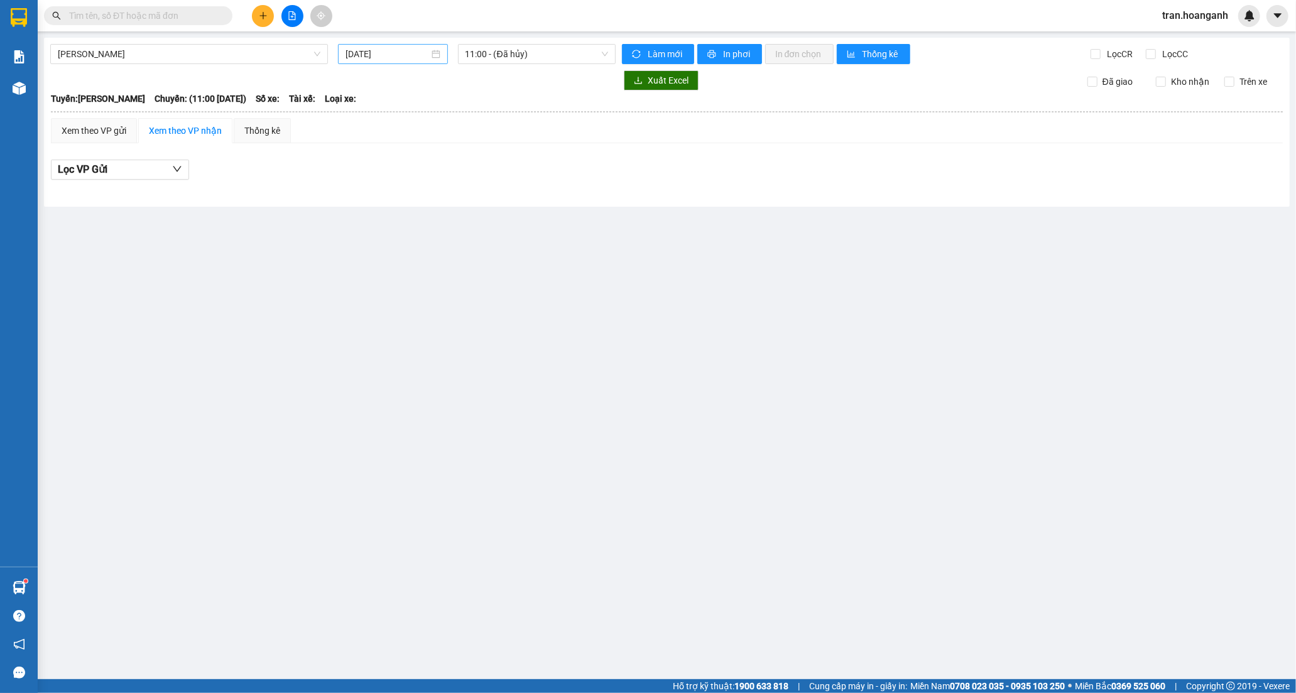
click at [371, 52] on input "[DATE]" at bounding box center [387, 54] width 84 height 14
click at [190, 49] on span "[PERSON_NAME]" at bounding box center [189, 54] width 263 height 19
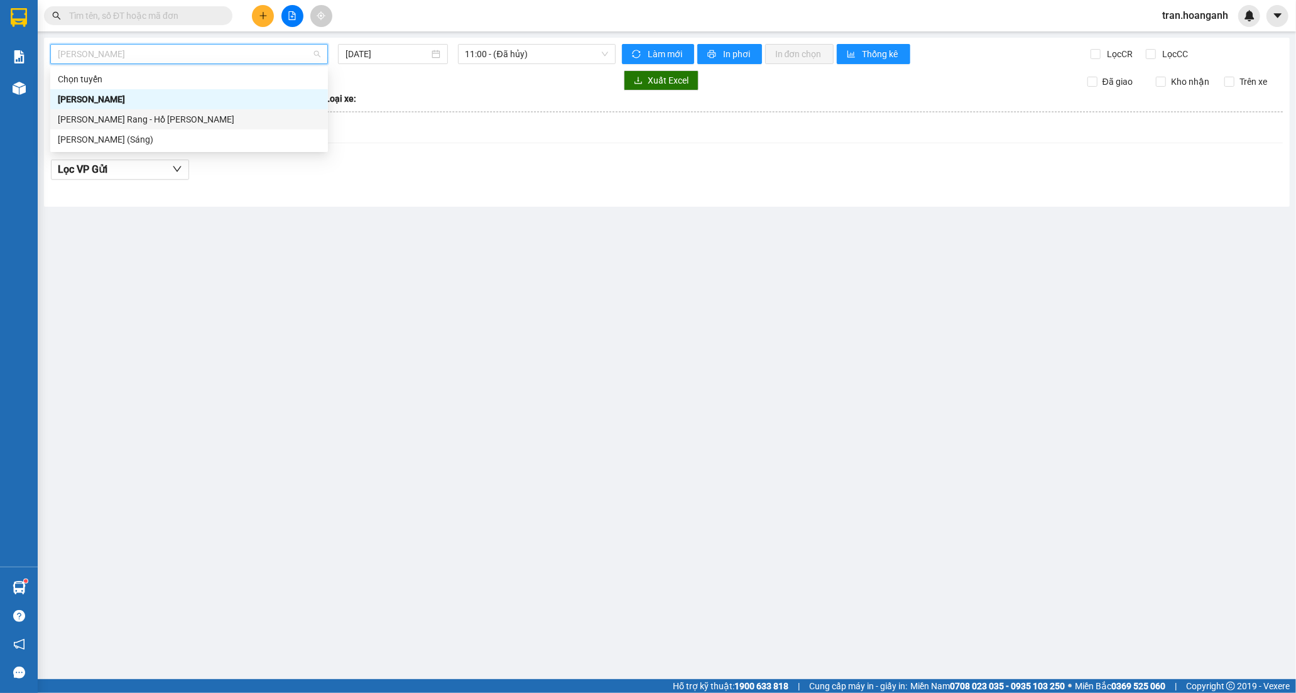
click at [153, 124] on div "[PERSON_NAME] Rang - Hồ [PERSON_NAME]" at bounding box center [189, 119] width 263 height 14
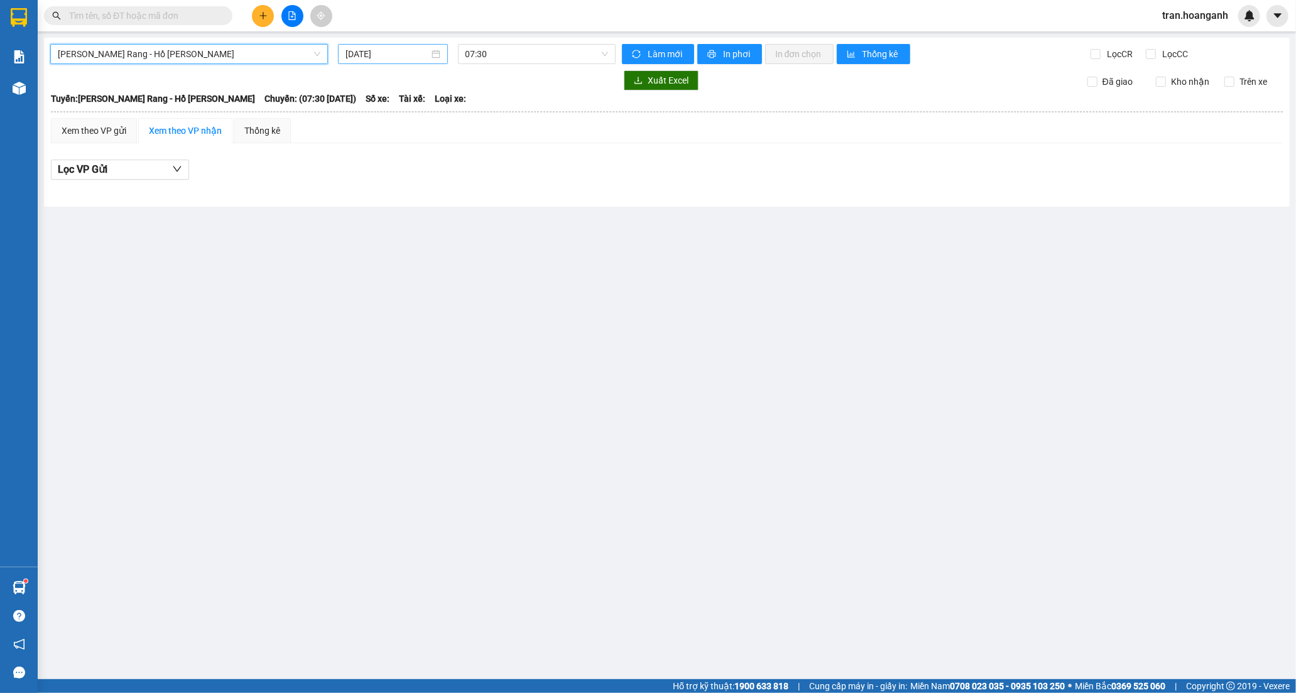
click at [404, 58] on input "[DATE]" at bounding box center [387, 54] width 84 height 14
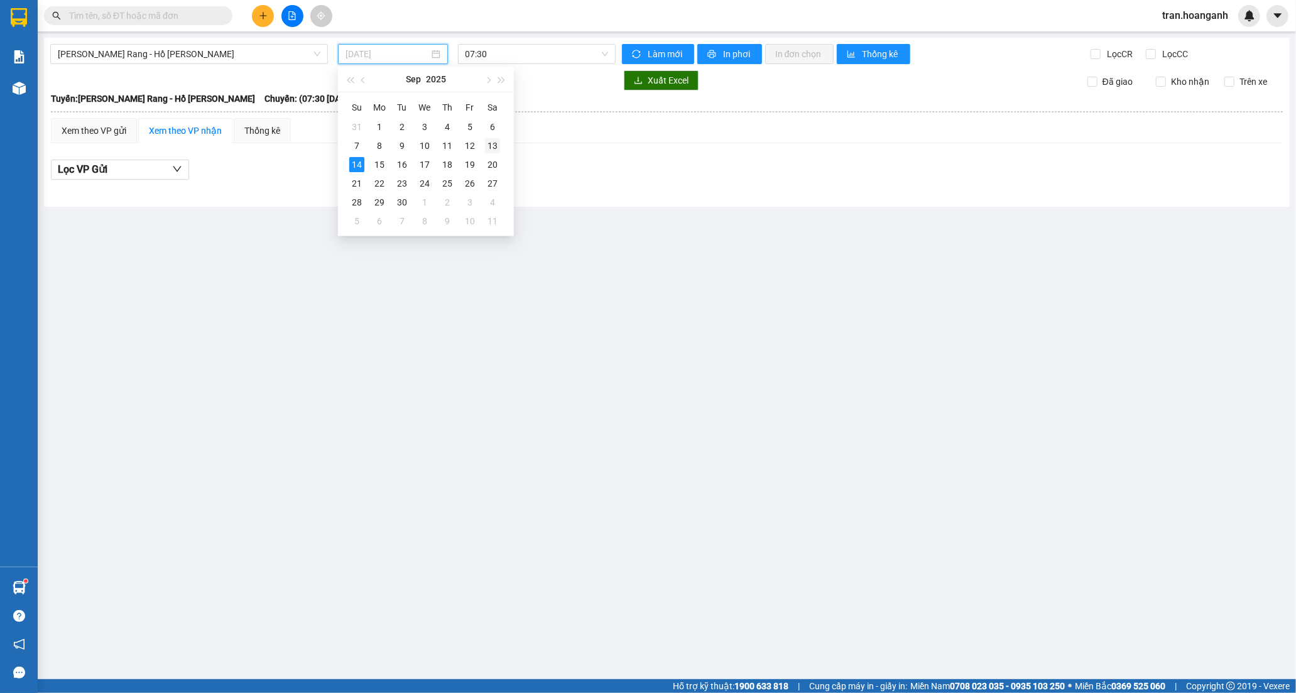
click at [486, 145] on div "13" at bounding box center [492, 145] width 15 height 15
type input "[DATE]"
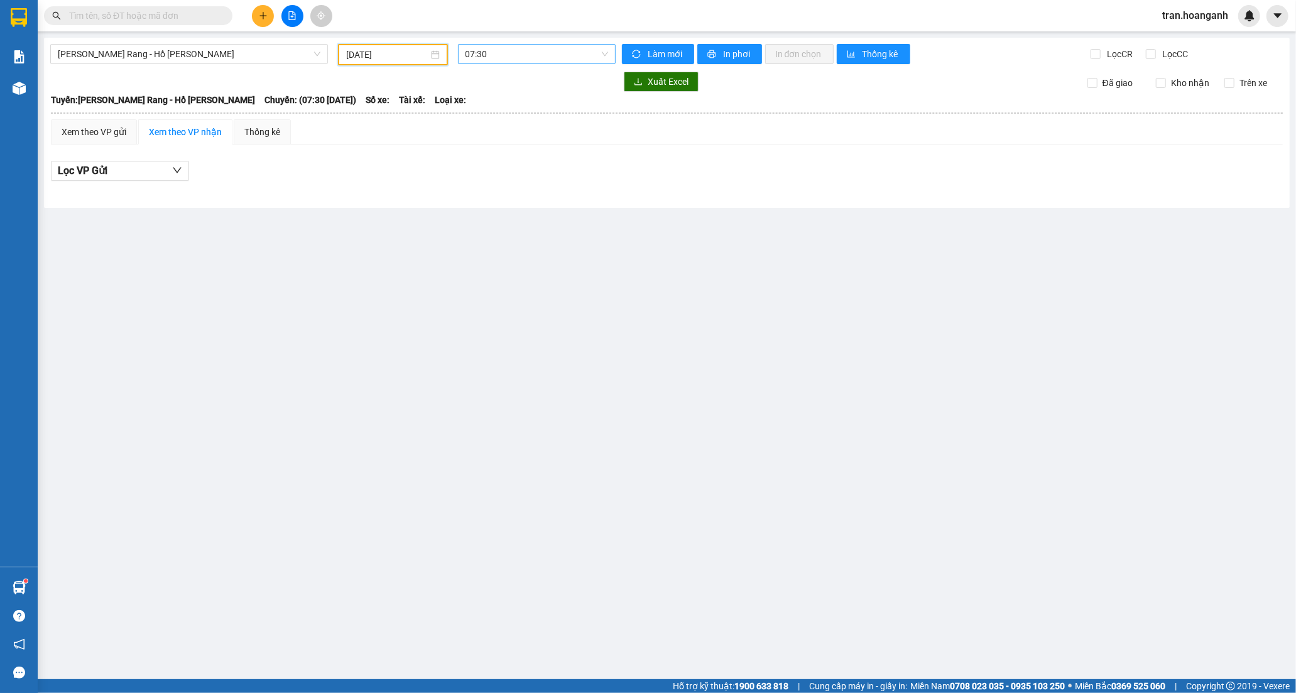
click at [495, 52] on span "07:30" at bounding box center [536, 54] width 143 height 19
click at [484, 179] on div "21:15 (TC) - 85H-011.55" at bounding box center [514, 180] width 98 height 14
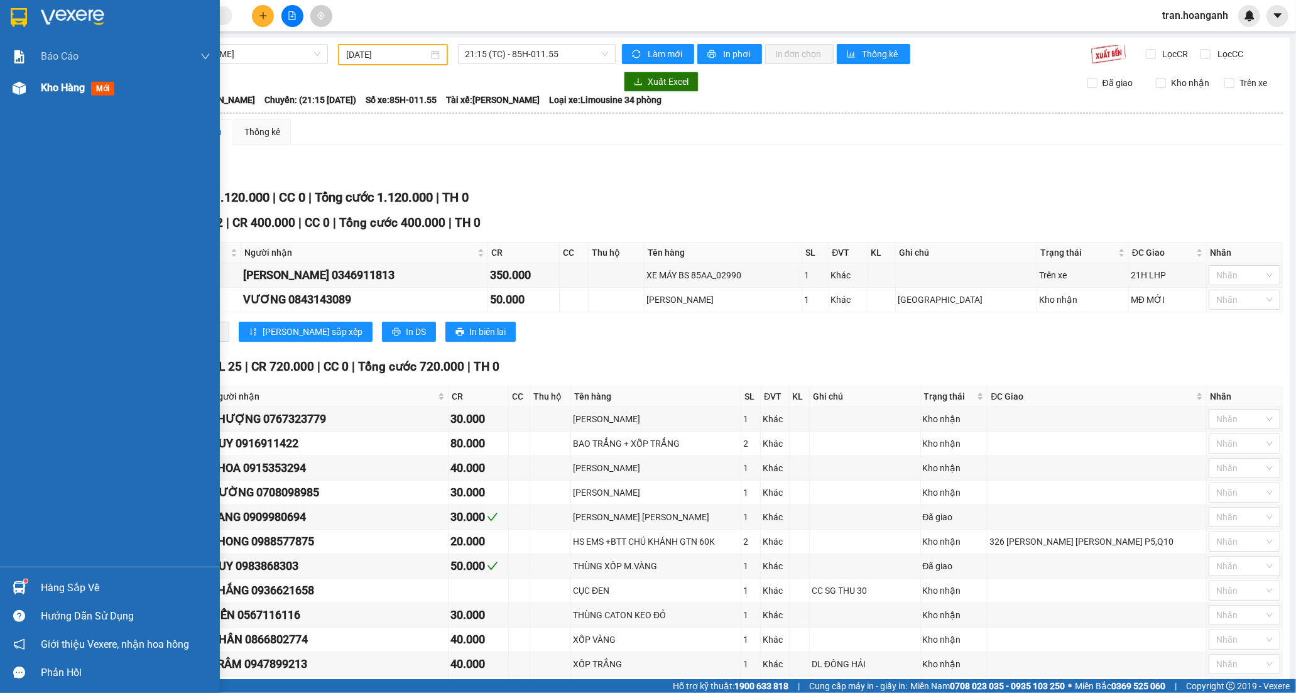
click at [57, 83] on span "Kho hàng" at bounding box center [63, 88] width 44 height 12
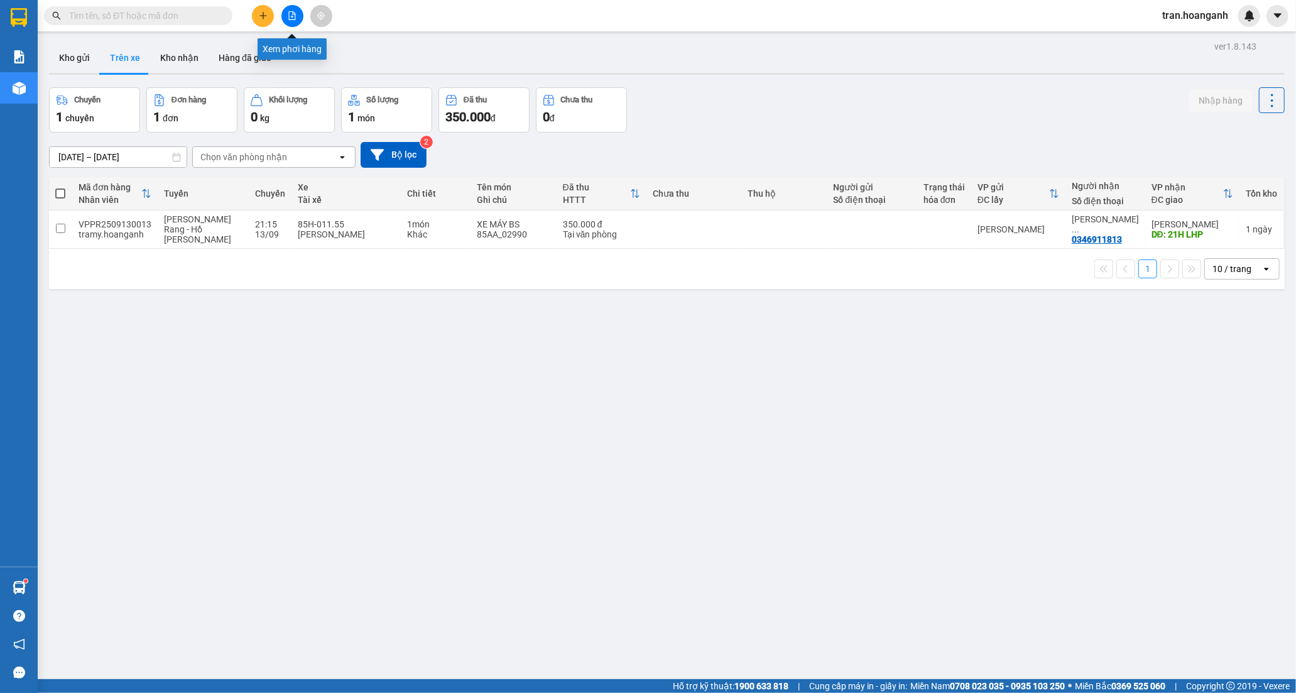
click at [291, 13] on icon "file-add" at bounding box center [292, 15] width 9 height 9
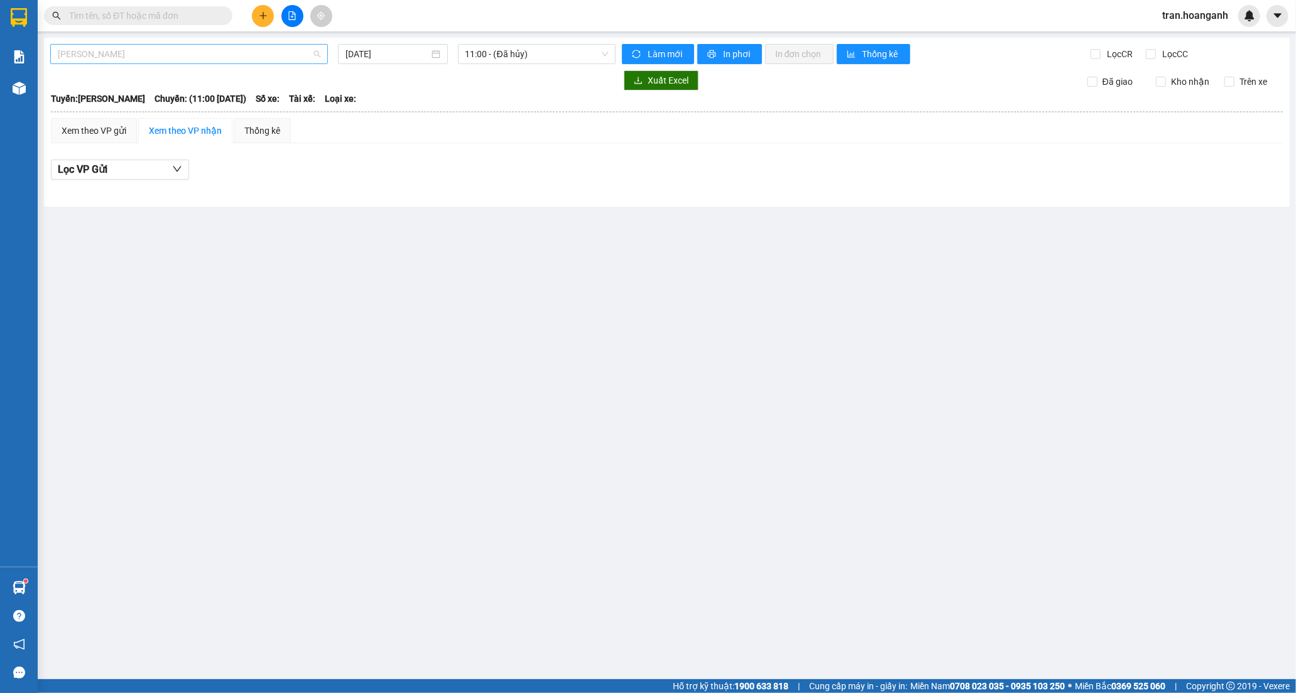
click at [139, 58] on span "[PERSON_NAME]" at bounding box center [189, 54] width 263 height 19
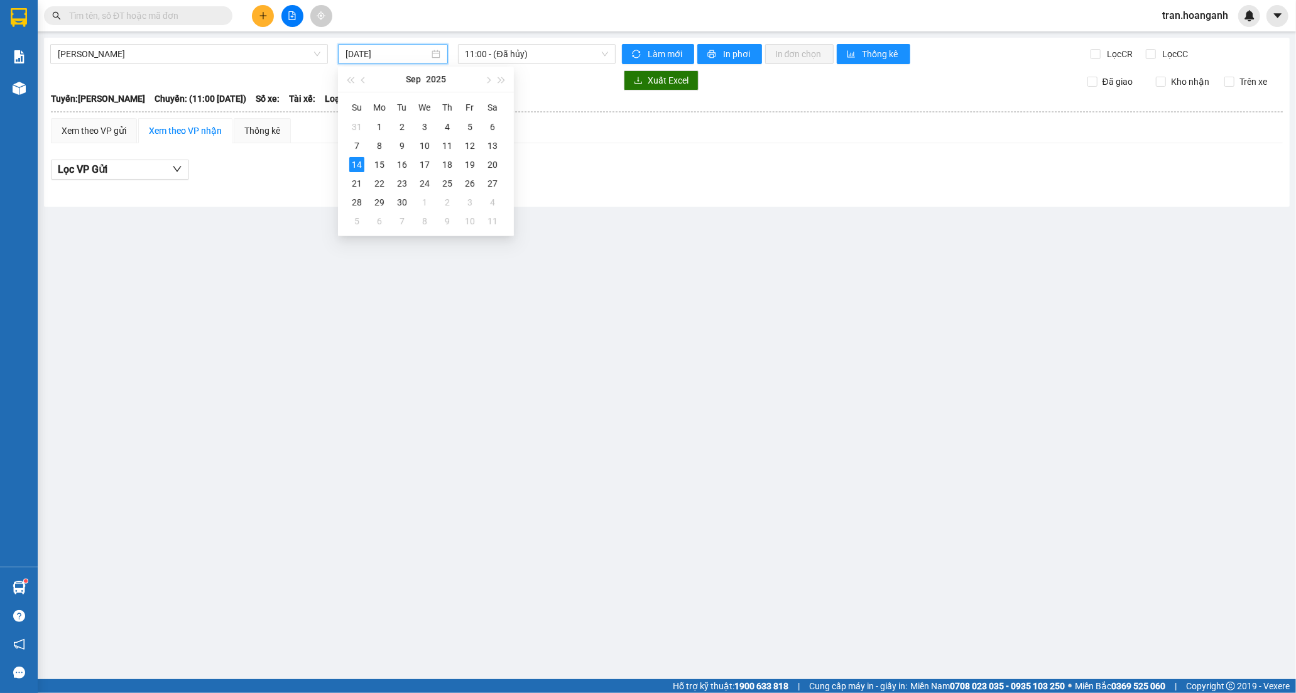
click at [383, 47] on input "[DATE]" at bounding box center [387, 54] width 84 height 14
click at [494, 145] on div "13" at bounding box center [492, 145] width 15 height 15
type input "[DATE]"
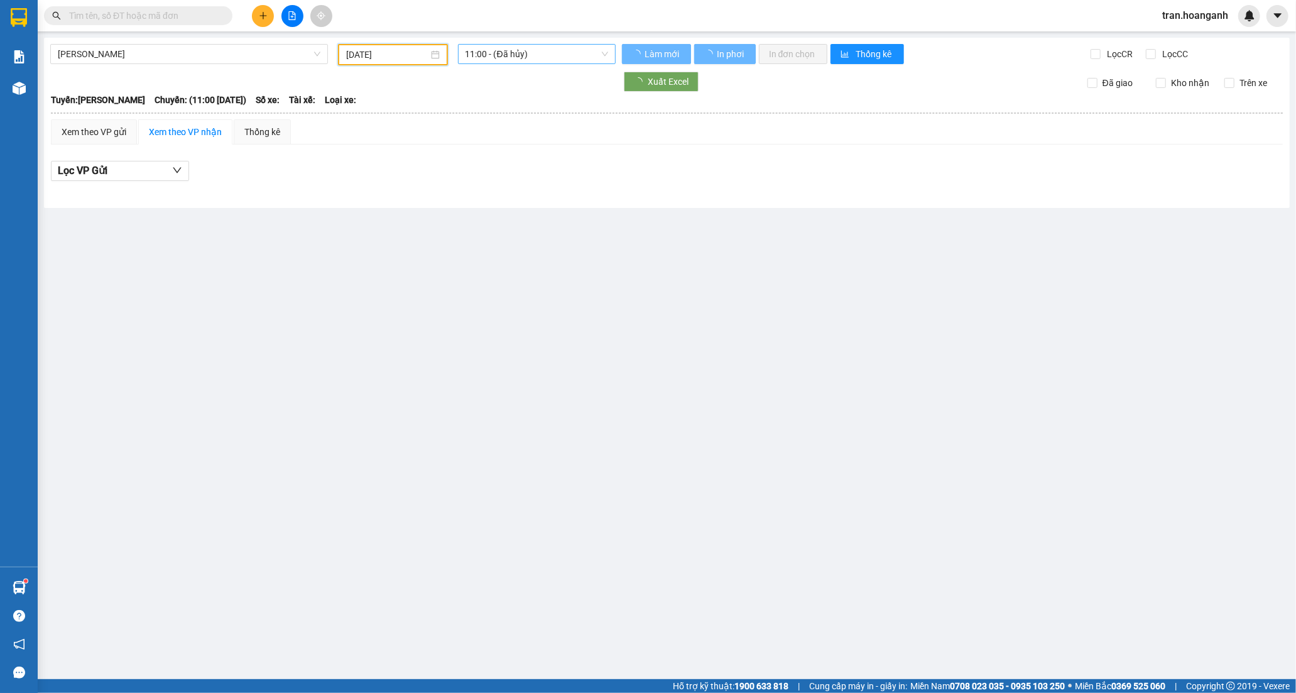
click at [511, 58] on span "11:00 - (Đã hủy)" at bounding box center [536, 54] width 143 height 19
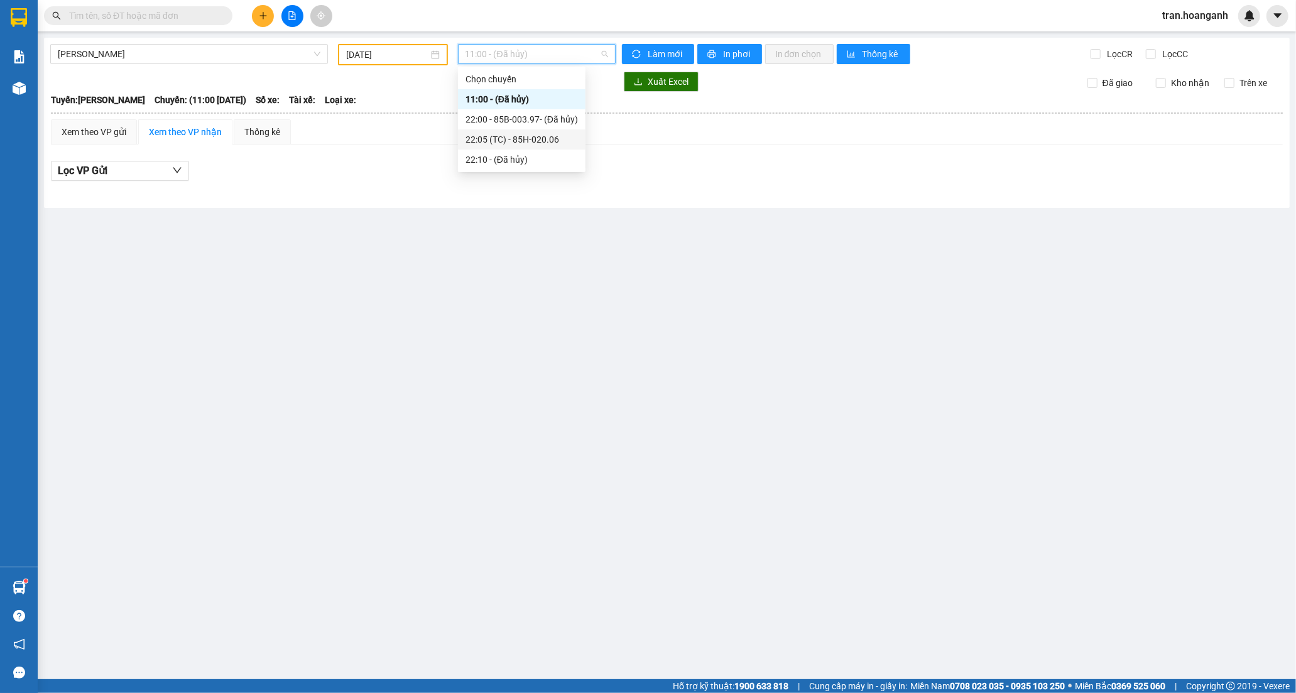
click at [496, 141] on div "22:05 (TC) - 85H-020.06" at bounding box center [521, 140] width 112 height 14
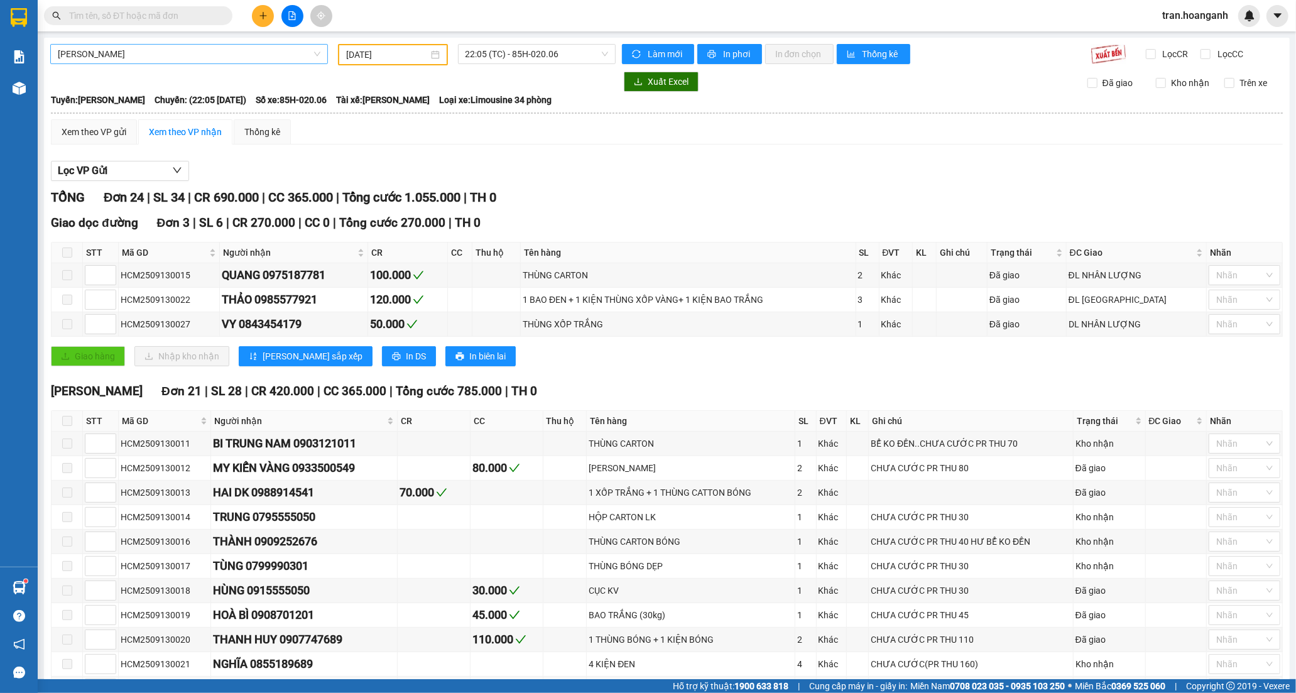
drag, startPoint x: 171, startPoint y: 40, endPoint x: 161, endPoint y: 63, distance: 25.9
click at [168, 42] on div "[PERSON_NAME] Rang [DATE] 22:05 (TC) - 85H-020.06 [PERSON_NAME] mới In phơi In …" at bounding box center [666, 521] width 1245 height 967
click at [158, 55] on span "[PERSON_NAME]" at bounding box center [189, 54] width 263 height 19
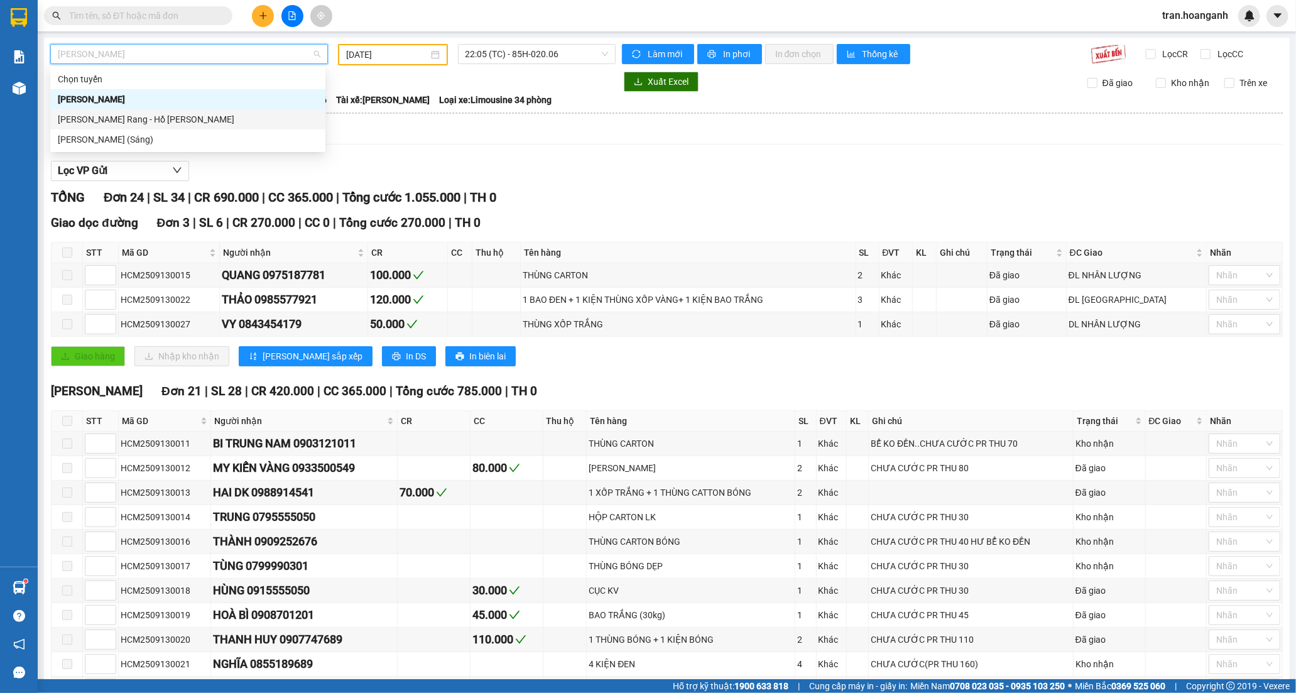
click at [147, 124] on div "[PERSON_NAME] Rang - Hồ [PERSON_NAME]" at bounding box center [188, 119] width 260 height 14
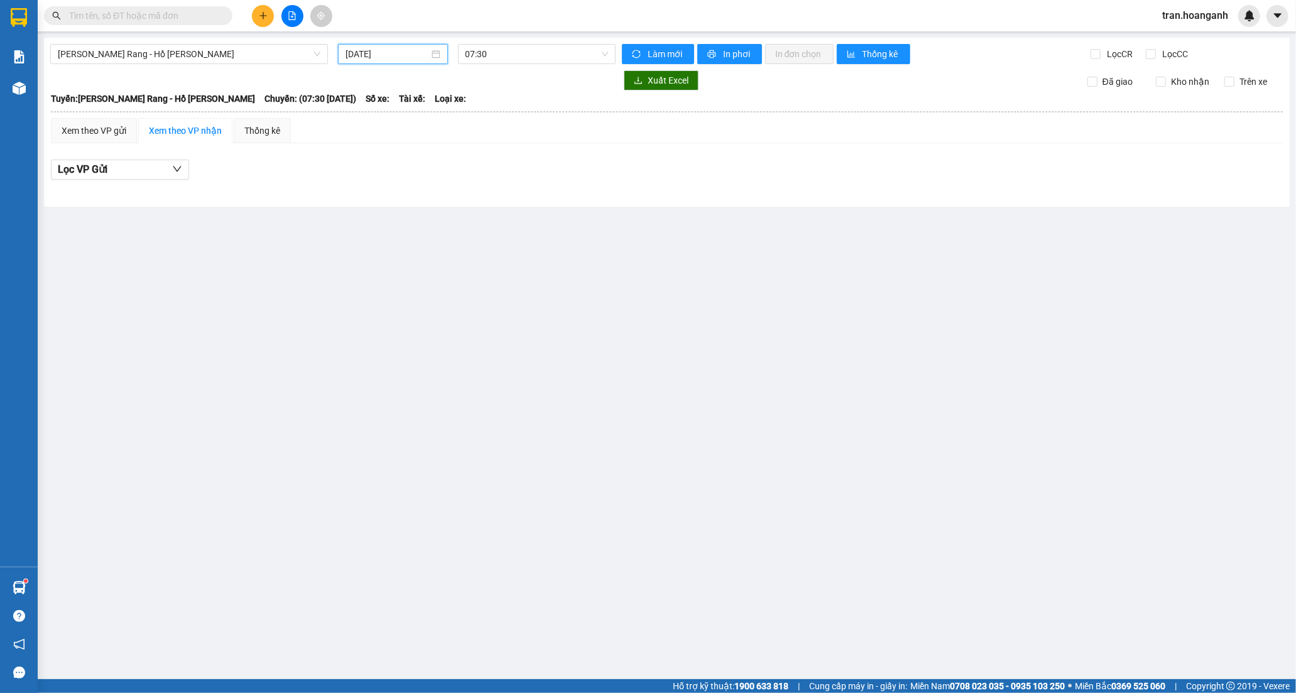
click at [393, 55] on input "[DATE]" at bounding box center [387, 54] width 84 height 14
click at [487, 146] on div "13" at bounding box center [492, 145] width 15 height 15
type input "[DATE]"
click at [501, 53] on span "07:30" at bounding box center [536, 54] width 143 height 19
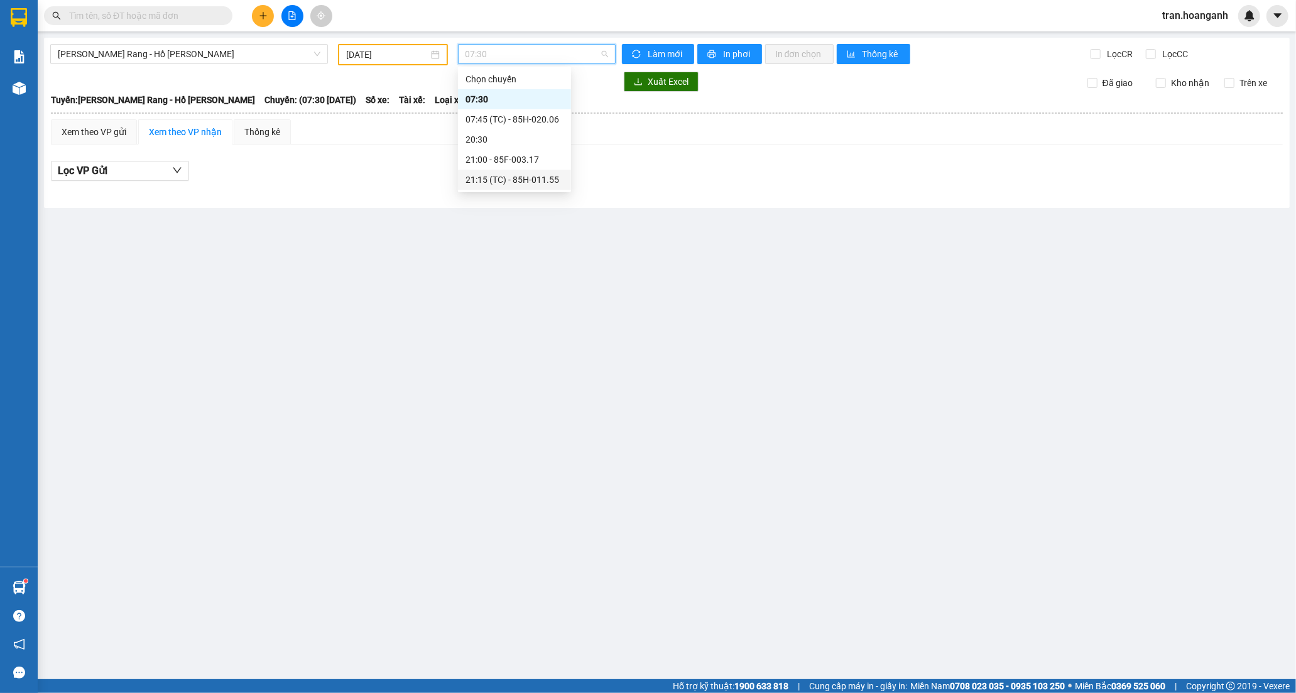
click at [504, 176] on div "21:15 (TC) - 85H-011.55" at bounding box center [514, 180] width 98 height 14
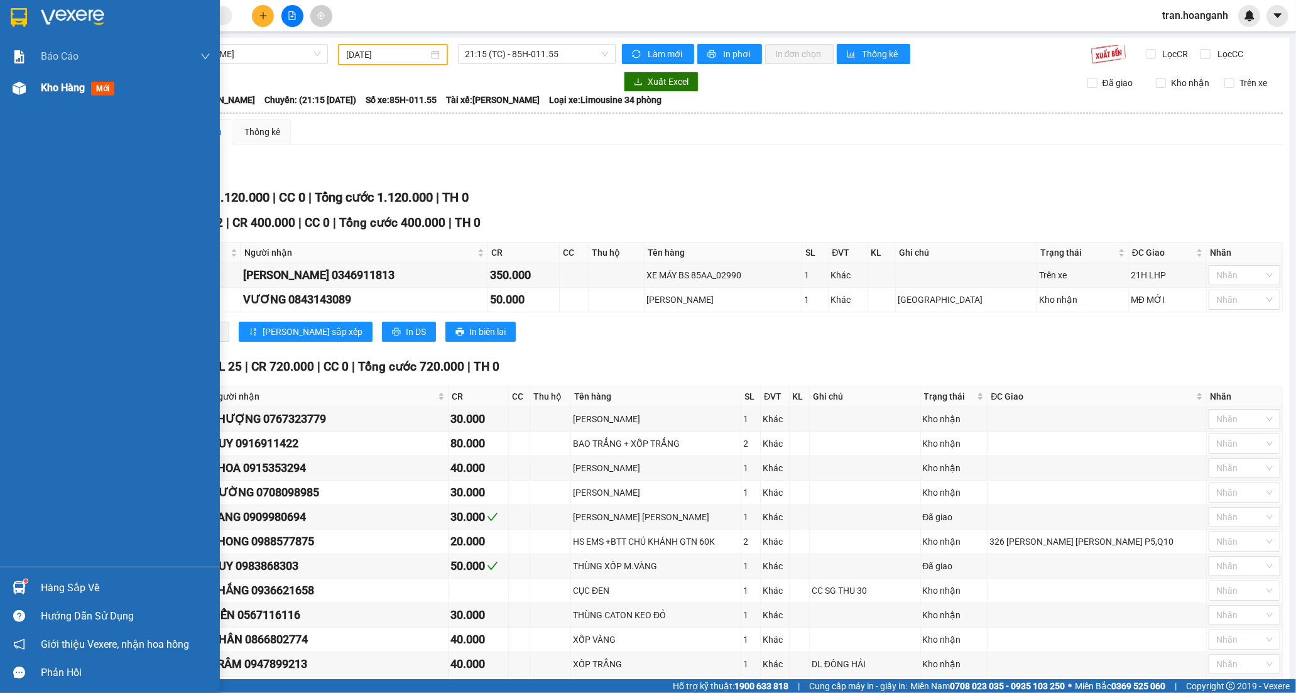
click at [57, 85] on span "Kho hàng" at bounding box center [63, 88] width 44 height 12
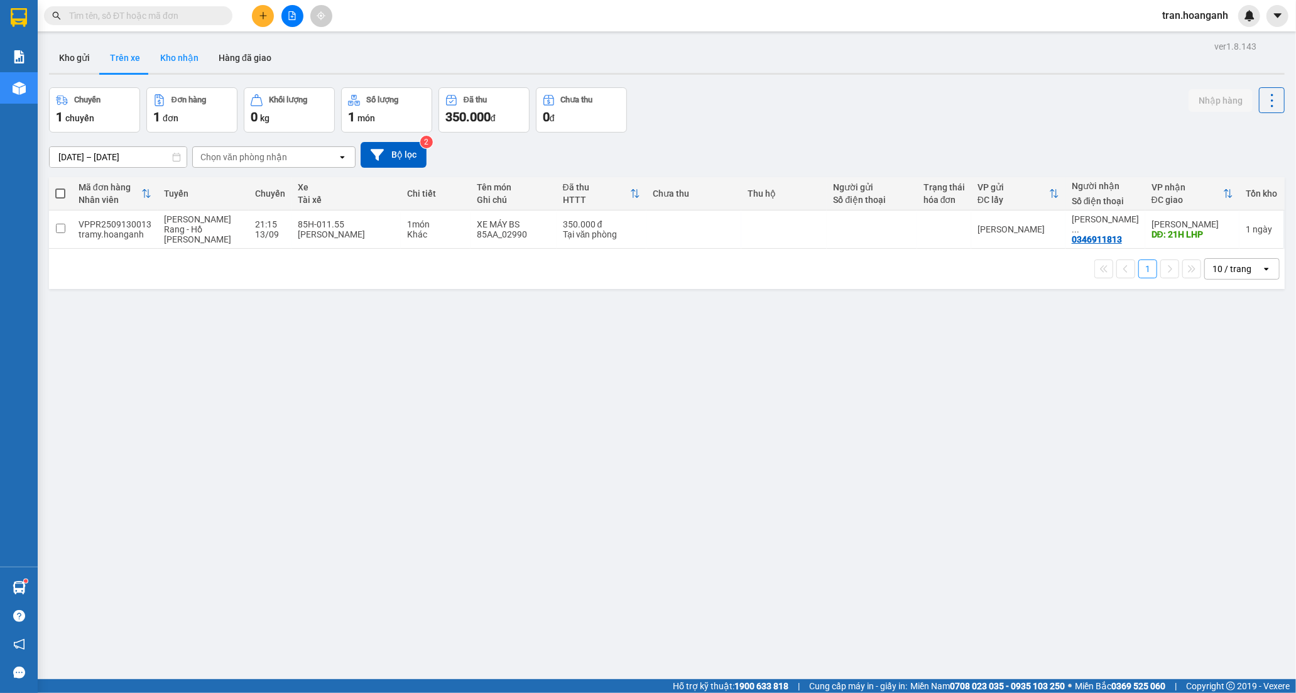
click at [170, 61] on button "Kho nhận" at bounding box center [179, 58] width 58 height 30
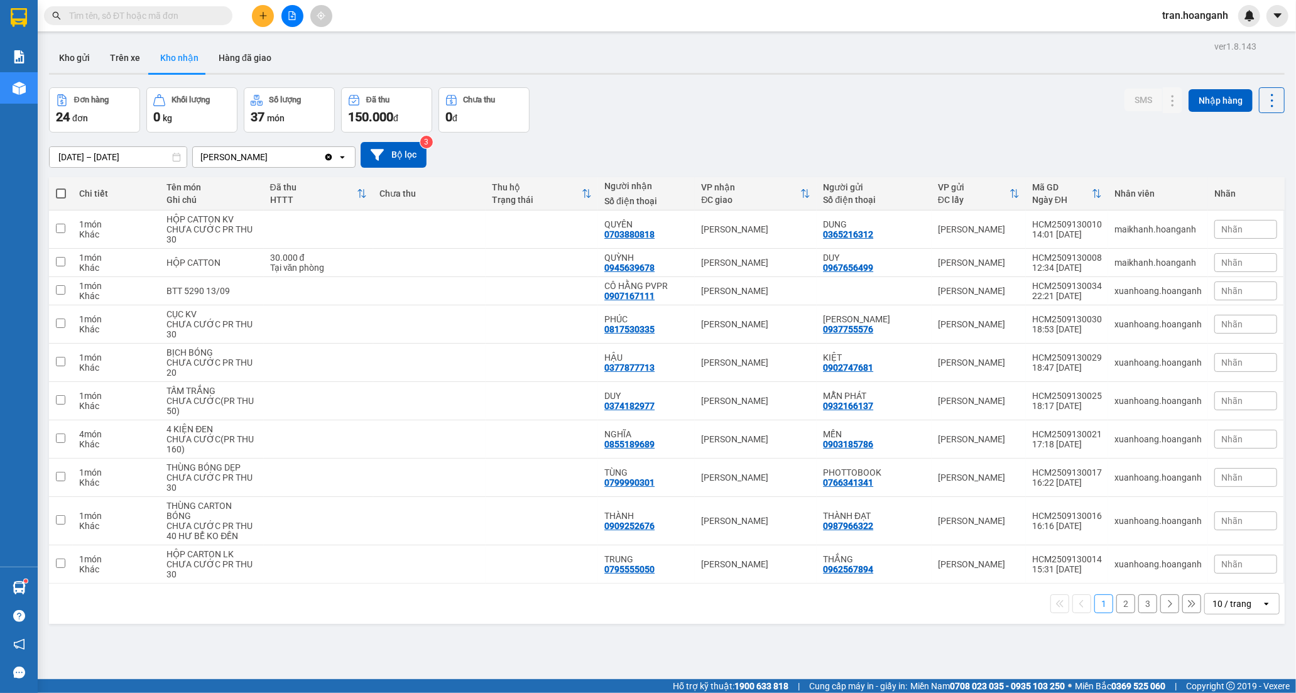
click at [176, 21] on input "text" at bounding box center [143, 16] width 148 height 14
type input "416"
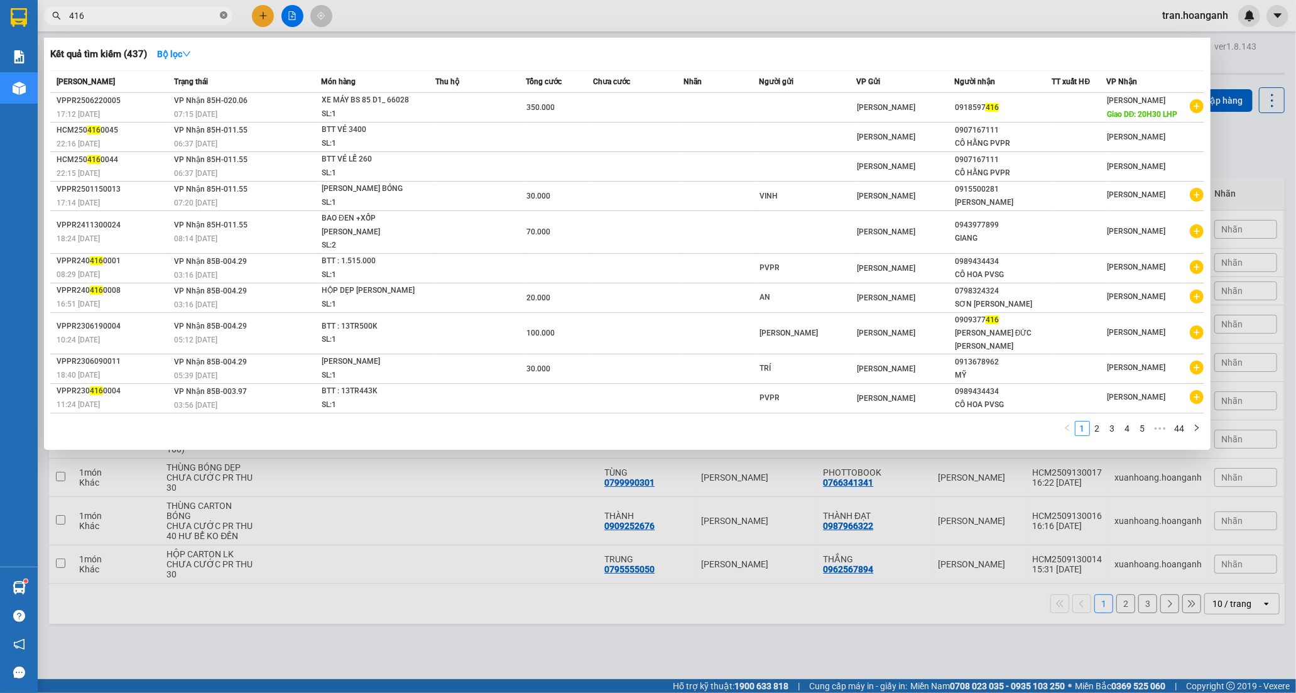
click at [224, 13] on icon "close-circle" at bounding box center [224, 15] width 8 height 8
